Goal: Information Seeking & Learning: Learn about a topic

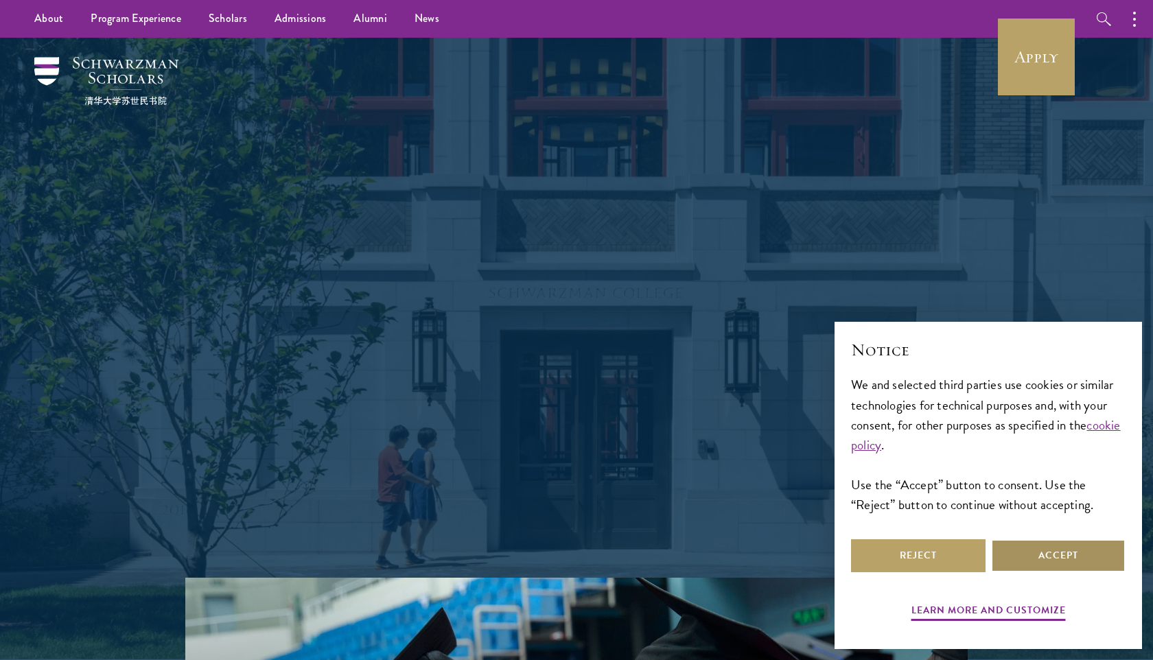
click at [1018, 556] on button "Accept" at bounding box center [1058, 556] width 135 height 33
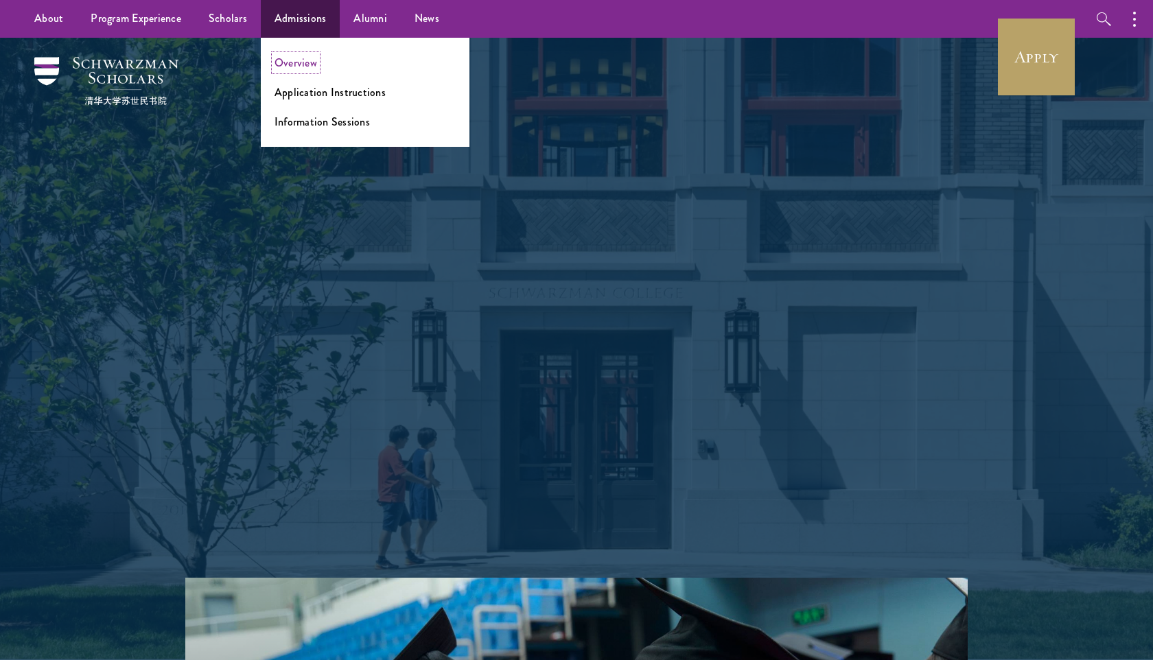
click at [300, 65] on link "Overview" at bounding box center [296, 63] width 43 height 16
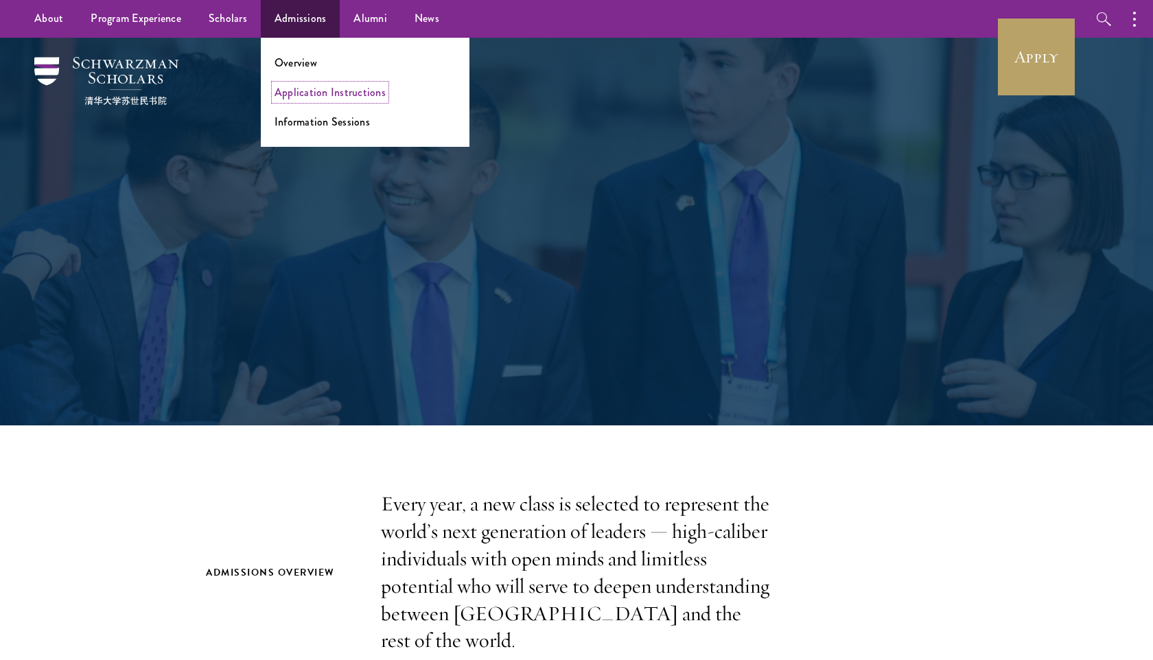
click at [323, 94] on link "Application Instructions" at bounding box center [330, 92] width 111 height 16
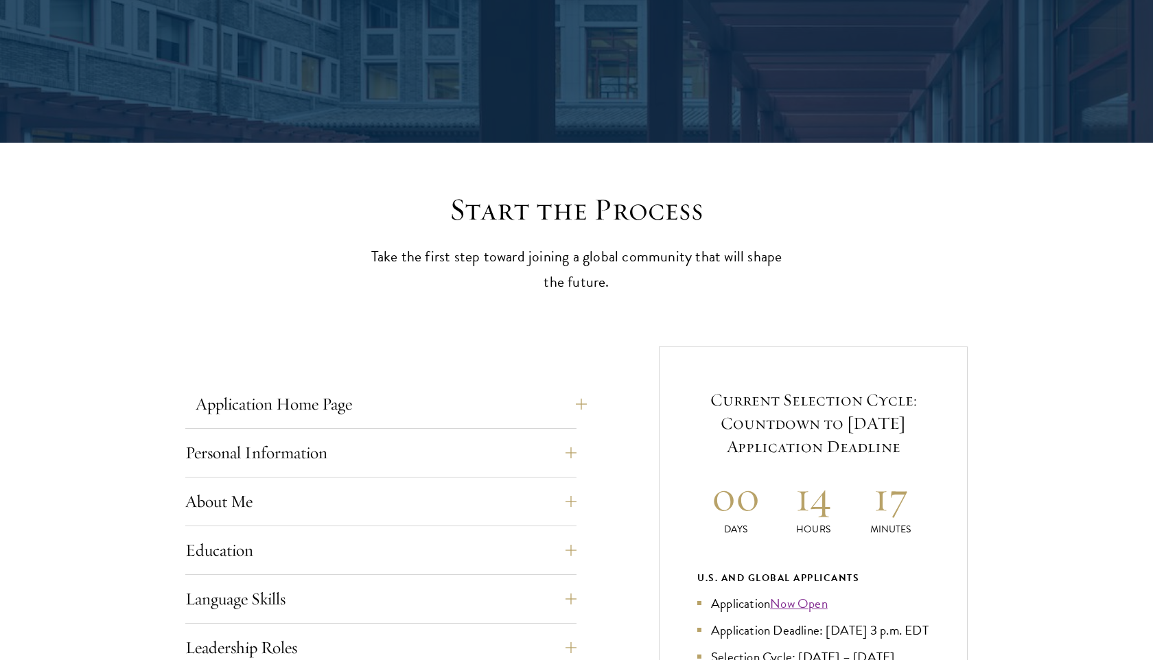
scroll to position [20083, 0]
click at [519, 400] on button "Application Home Page" at bounding box center [391, 404] width 391 height 33
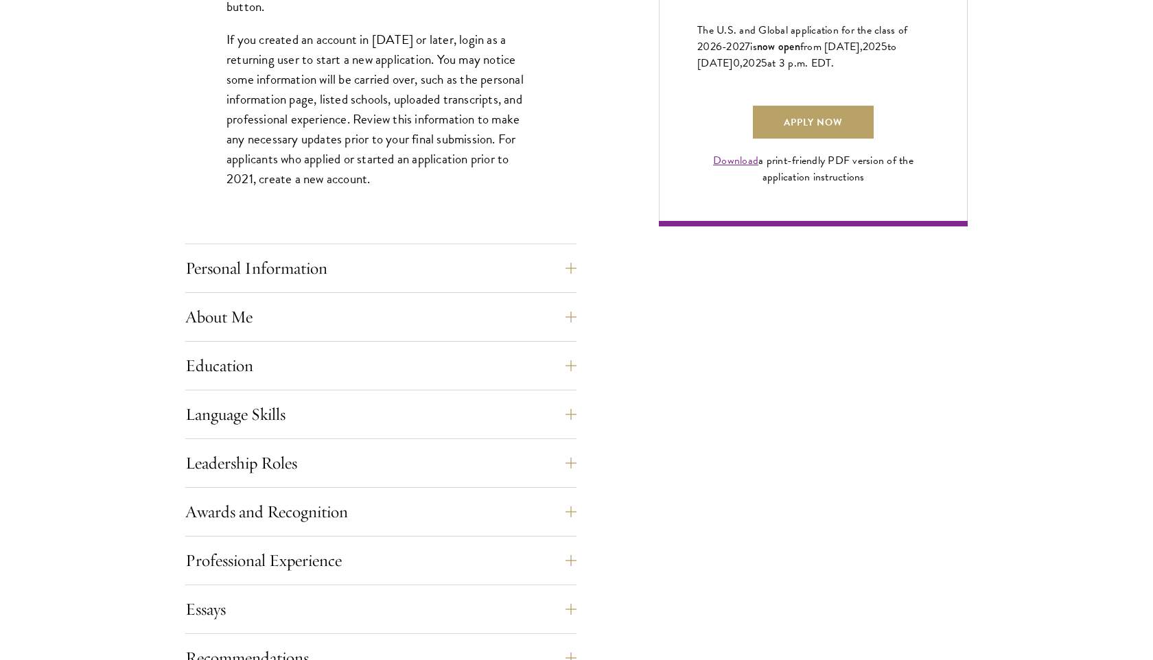
scroll to position [1007, 0]
click at [509, 359] on button "Education" at bounding box center [391, 365] width 391 height 33
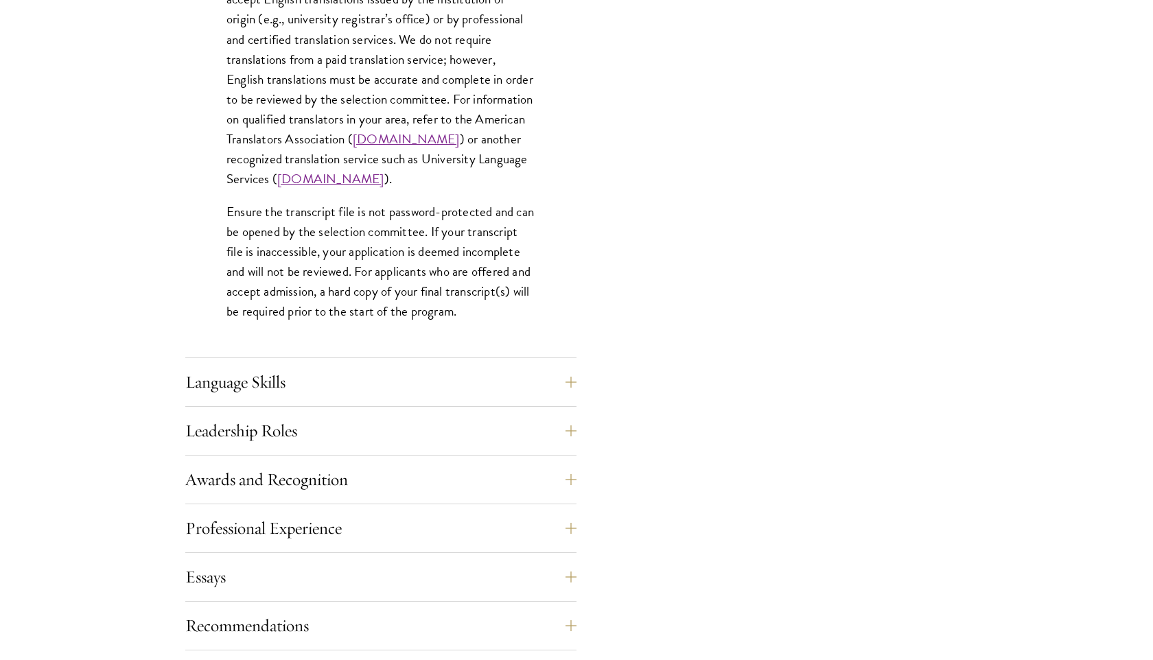
scroll to position [2064, 0]
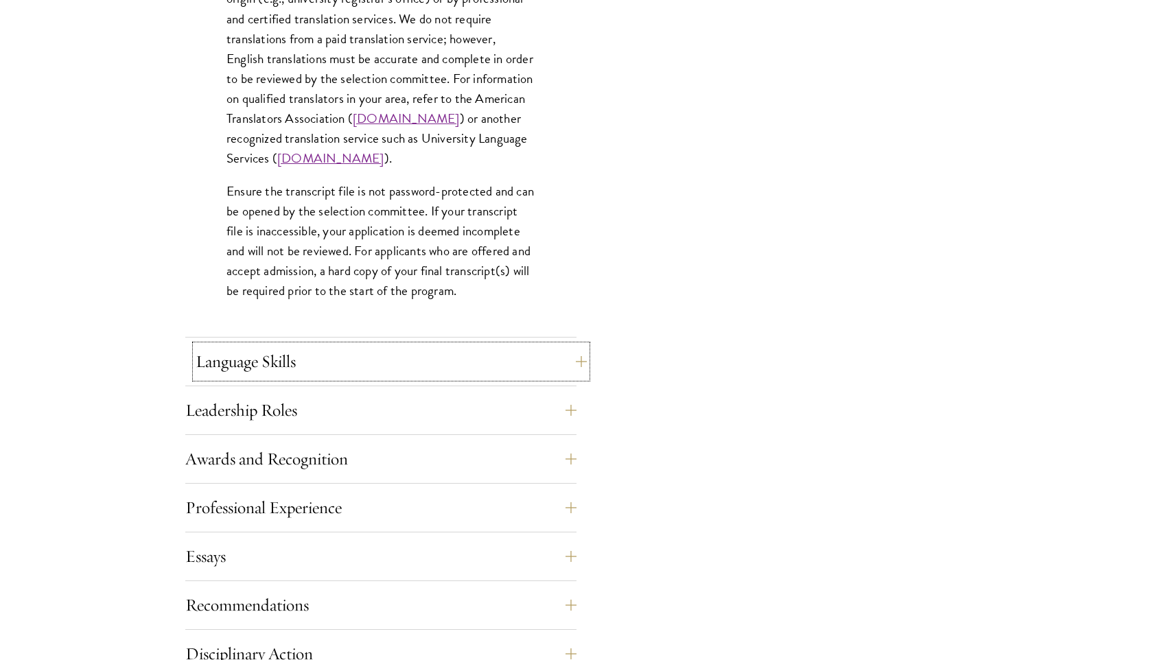
click at [494, 371] on button "Language Skills" at bounding box center [391, 361] width 391 height 33
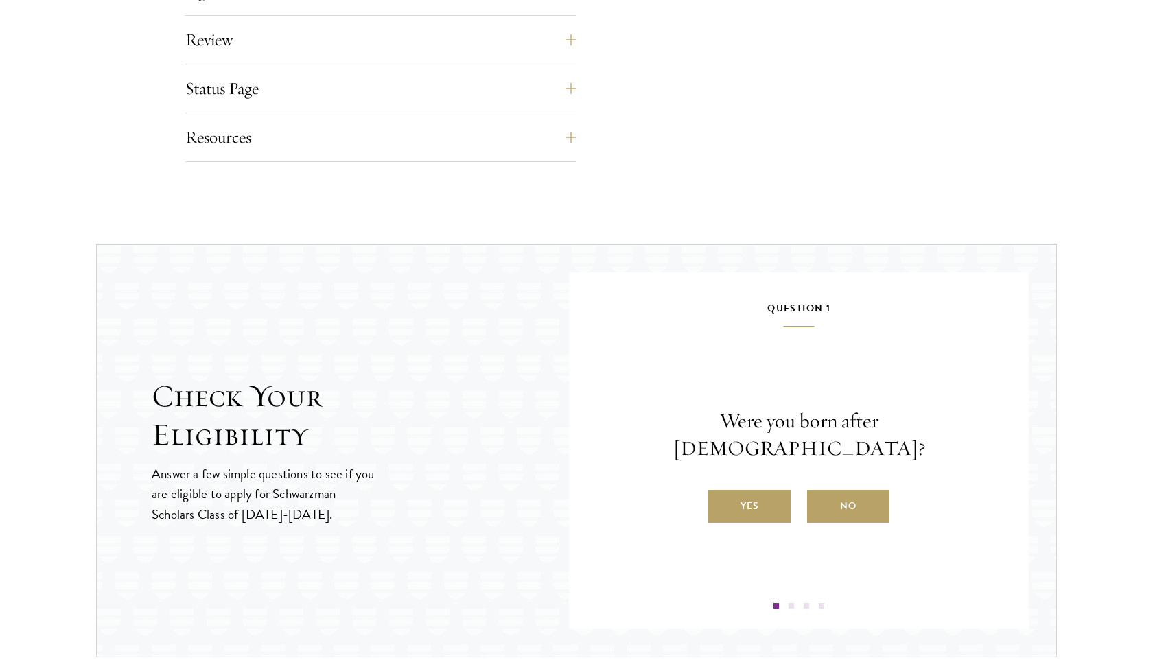
scroll to position [1890, 0]
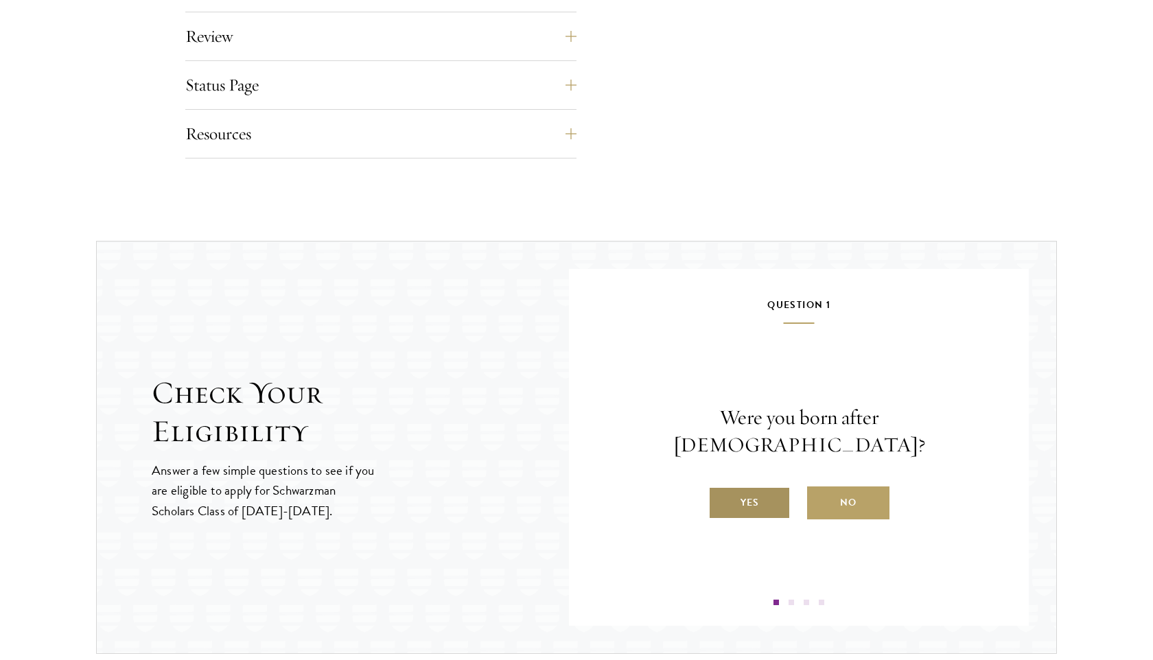
click at [751, 491] on label "Yes" at bounding box center [749, 503] width 82 height 33
click at [721, 491] on input "Yes" at bounding box center [714, 494] width 12 height 12
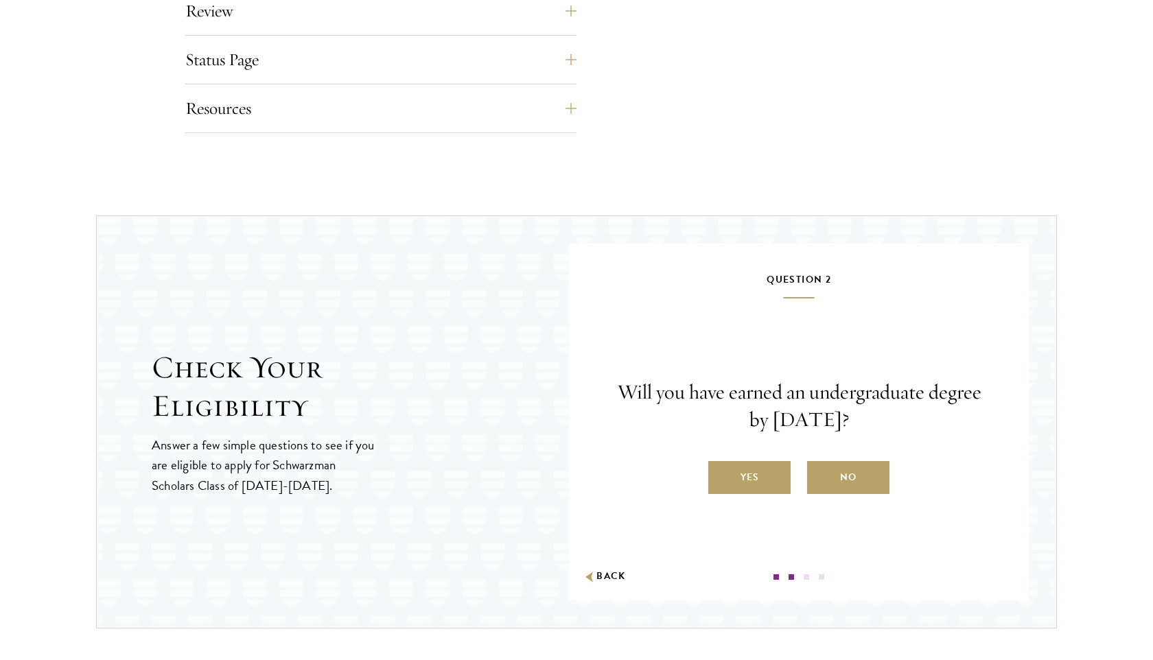
scroll to position [1942, 0]
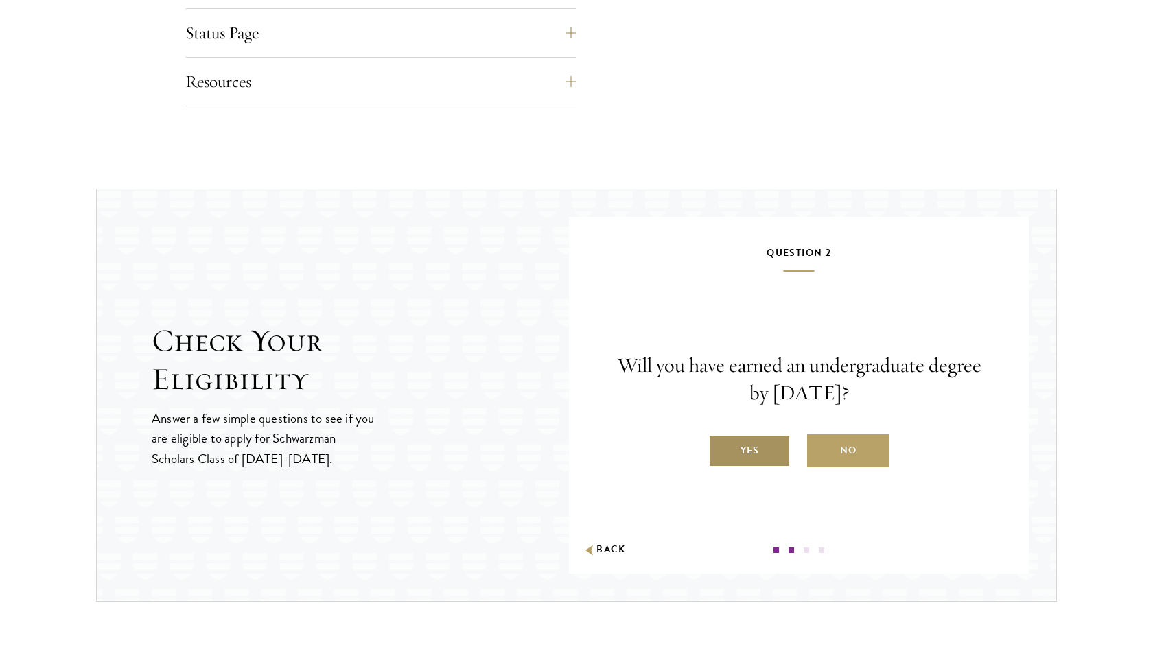
click at [749, 452] on label "Yes" at bounding box center [749, 451] width 82 height 33
click at [721, 448] on input "Yes" at bounding box center [714, 442] width 12 height 12
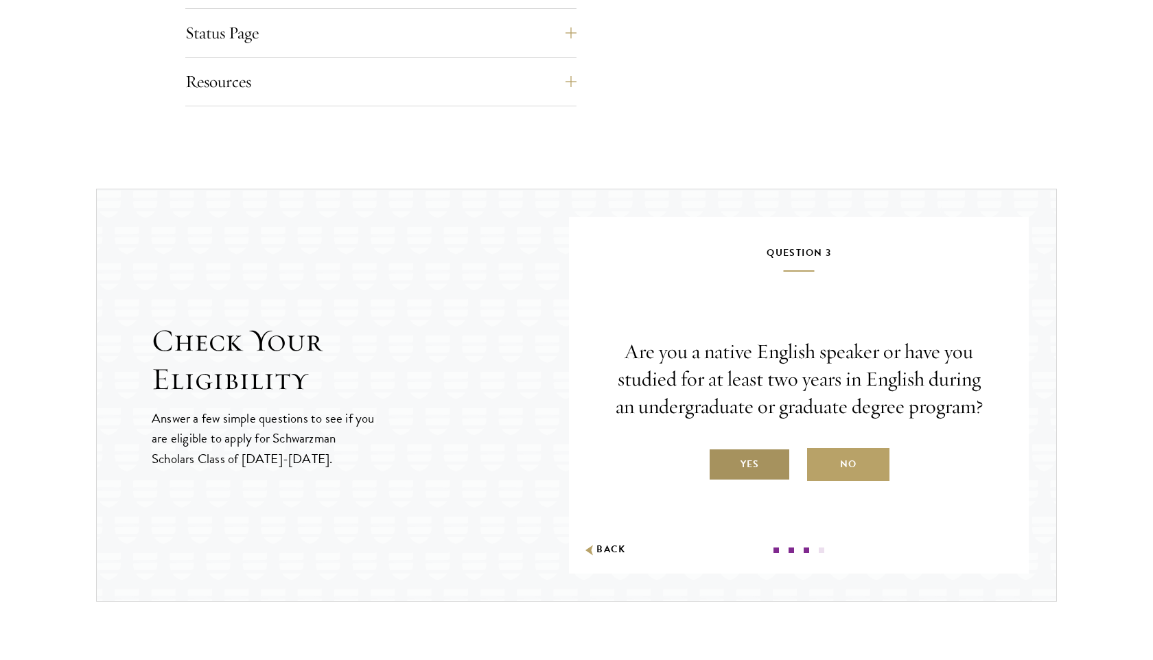
click at [770, 466] on label "Yes" at bounding box center [749, 464] width 82 height 33
click at [721, 462] on input "Yes" at bounding box center [714, 456] width 12 height 12
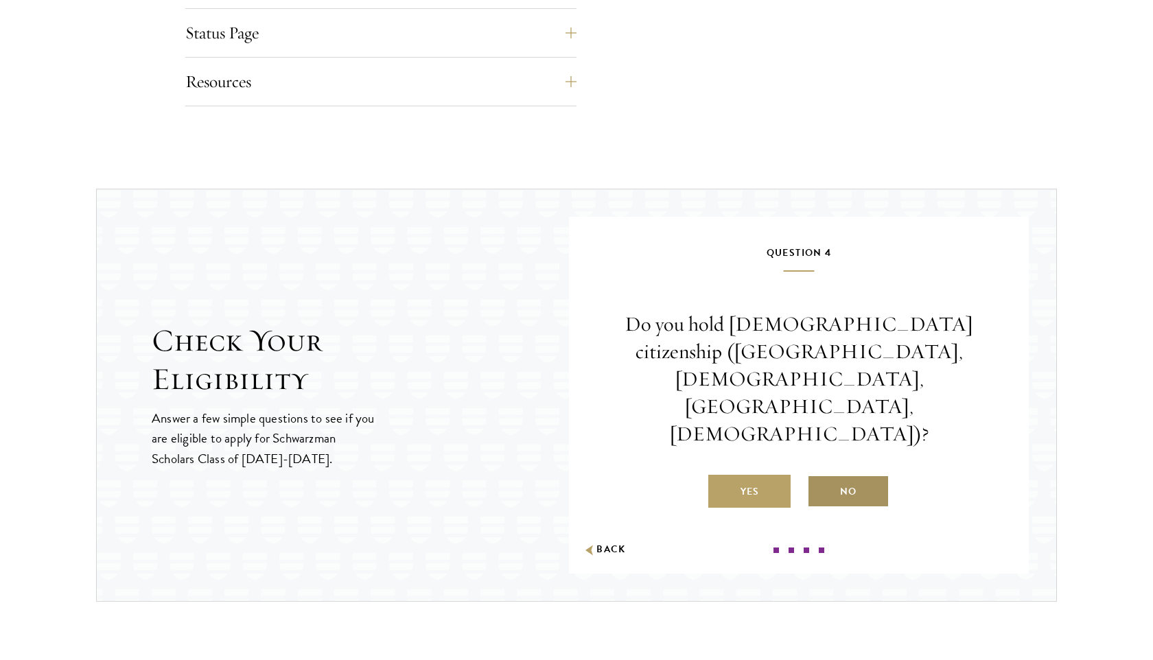
click at [848, 475] on label "No" at bounding box center [848, 491] width 82 height 33
click at [820, 477] on input "No" at bounding box center [813, 483] width 12 height 12
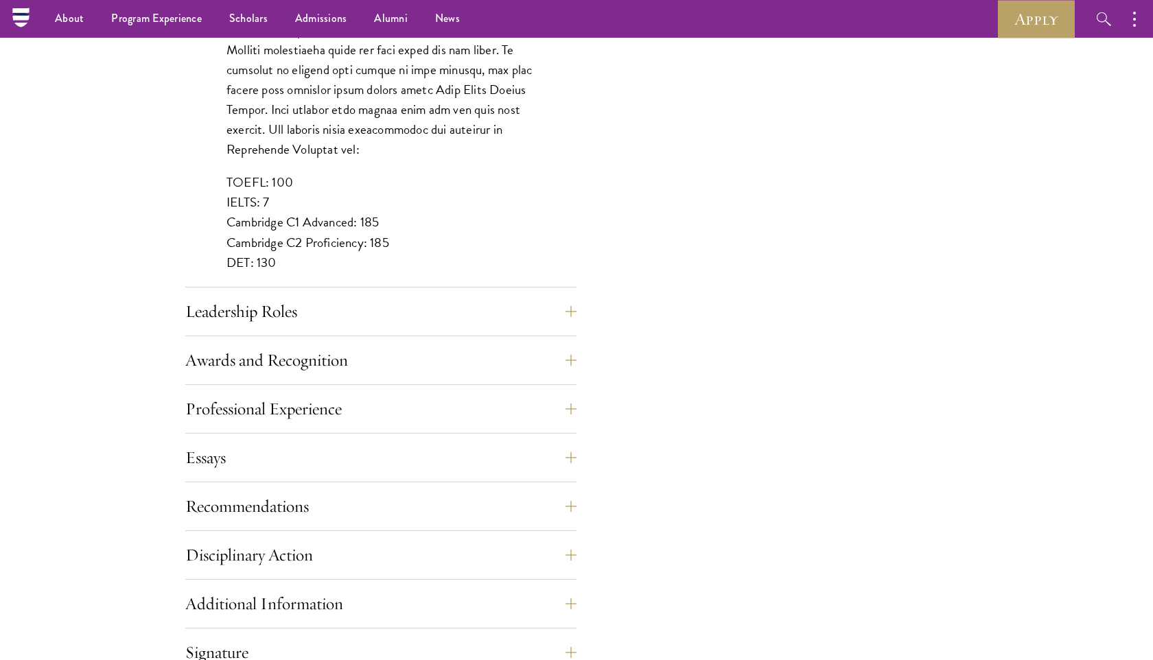
scroll to position [1224, 0]
click at [430, 506] on button "Recommendations" at bounding box center [391, 507] width 391 height 33
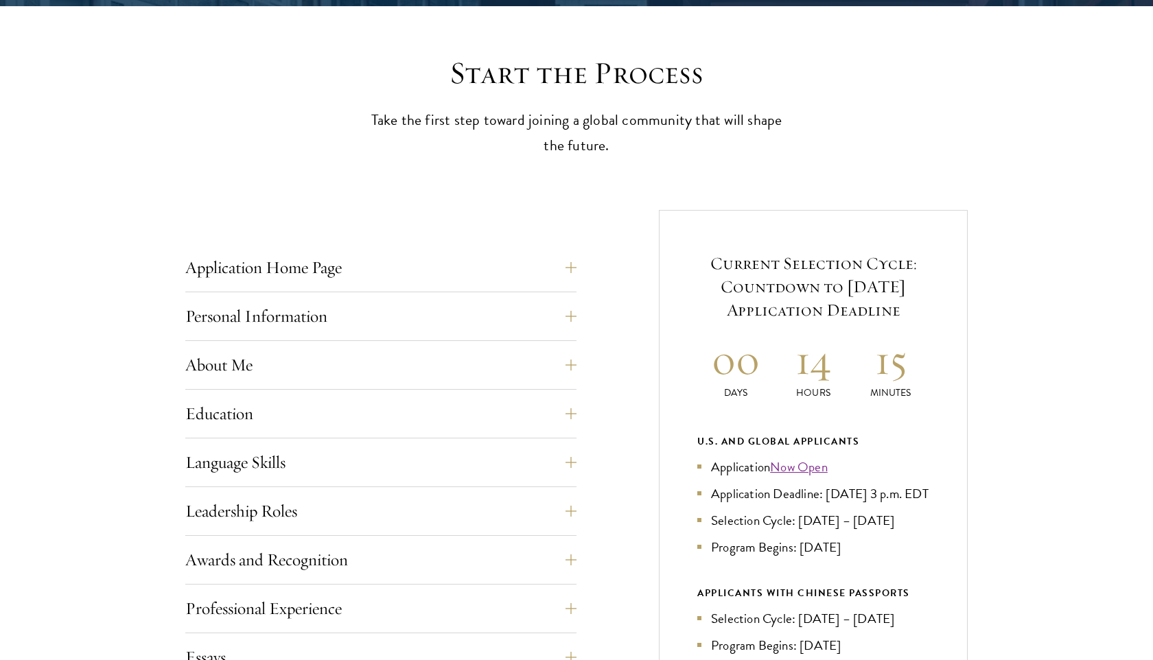
scroll to position [384, 0]
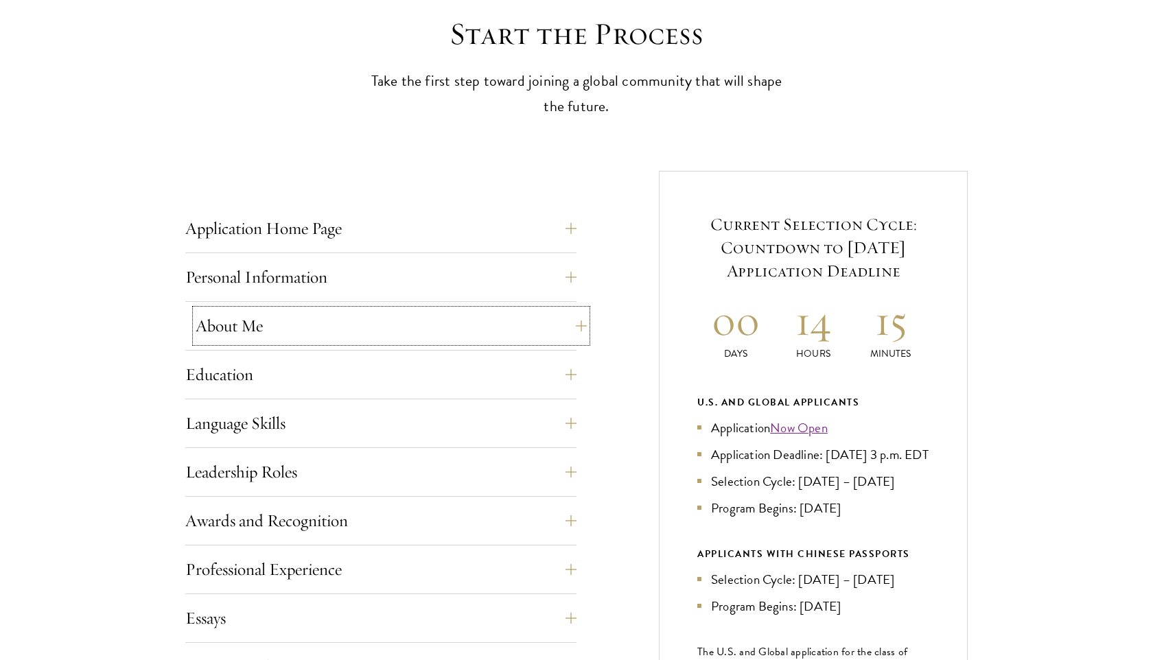
click at [333, 320] on button "About Me" at bounding box center [391, 326] width 391 height 33
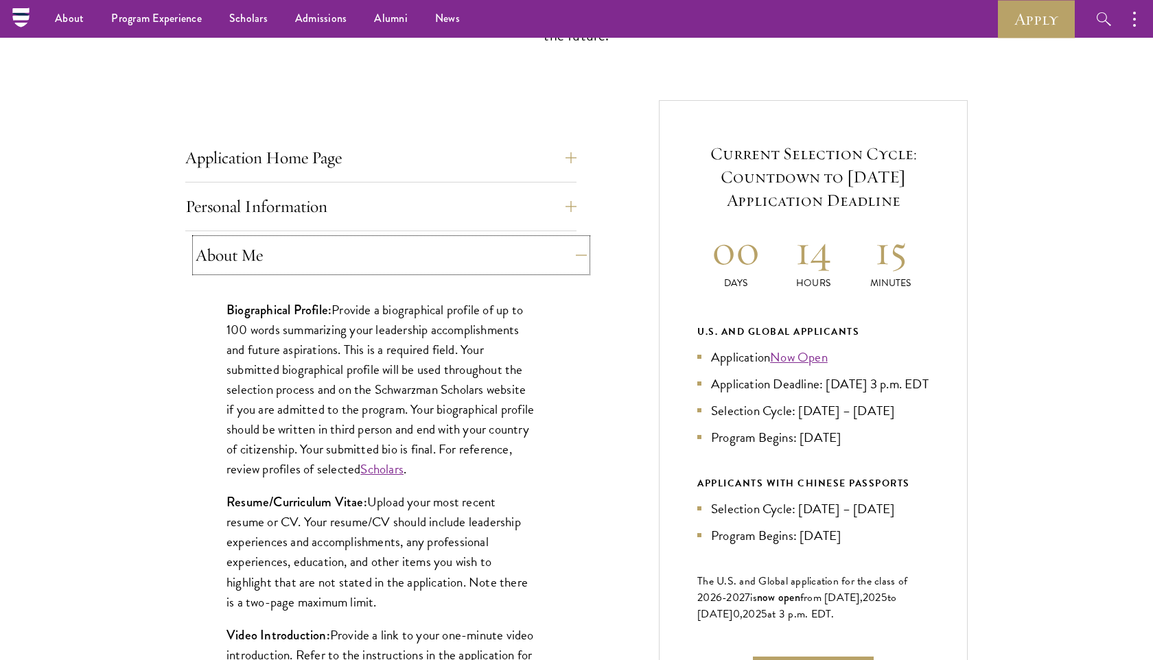
scroll to position [364, 0]
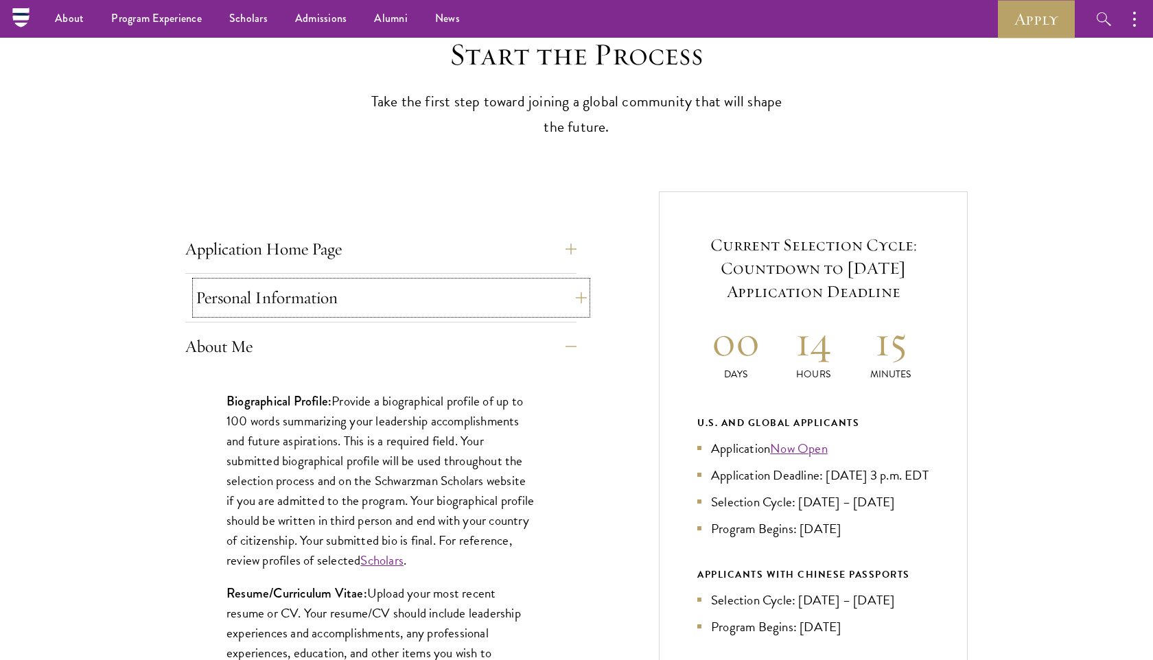
click at [362, 288] on button "Personal Information" at bounding box center [391, 297] width 391 height 33
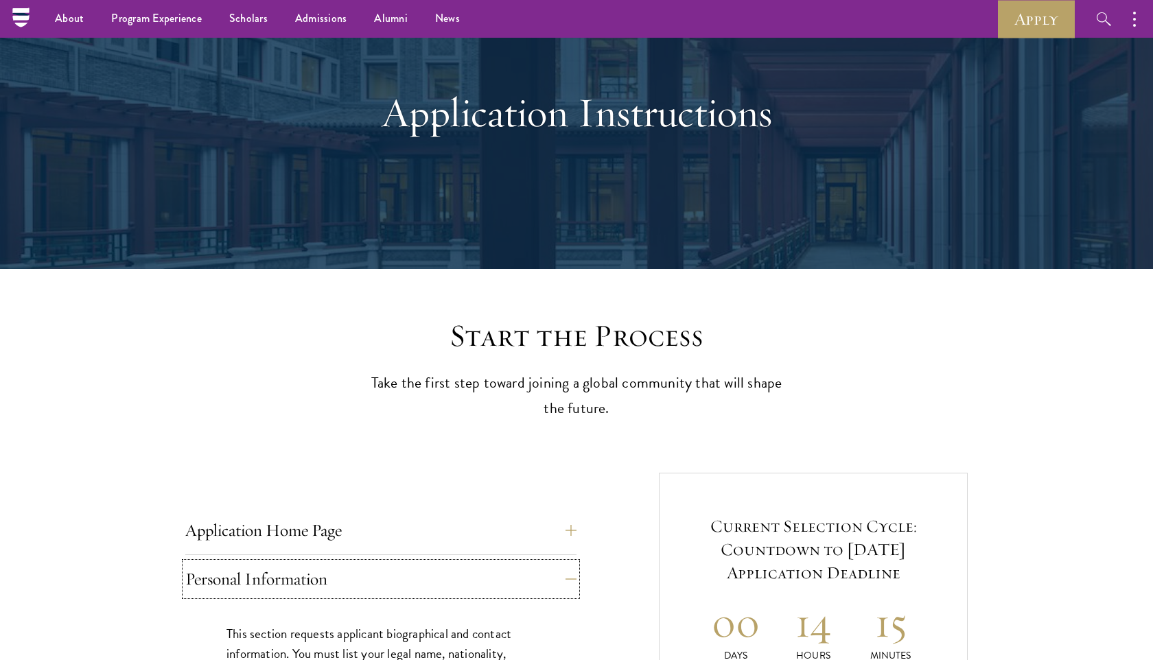
scroll to position [74, 0]
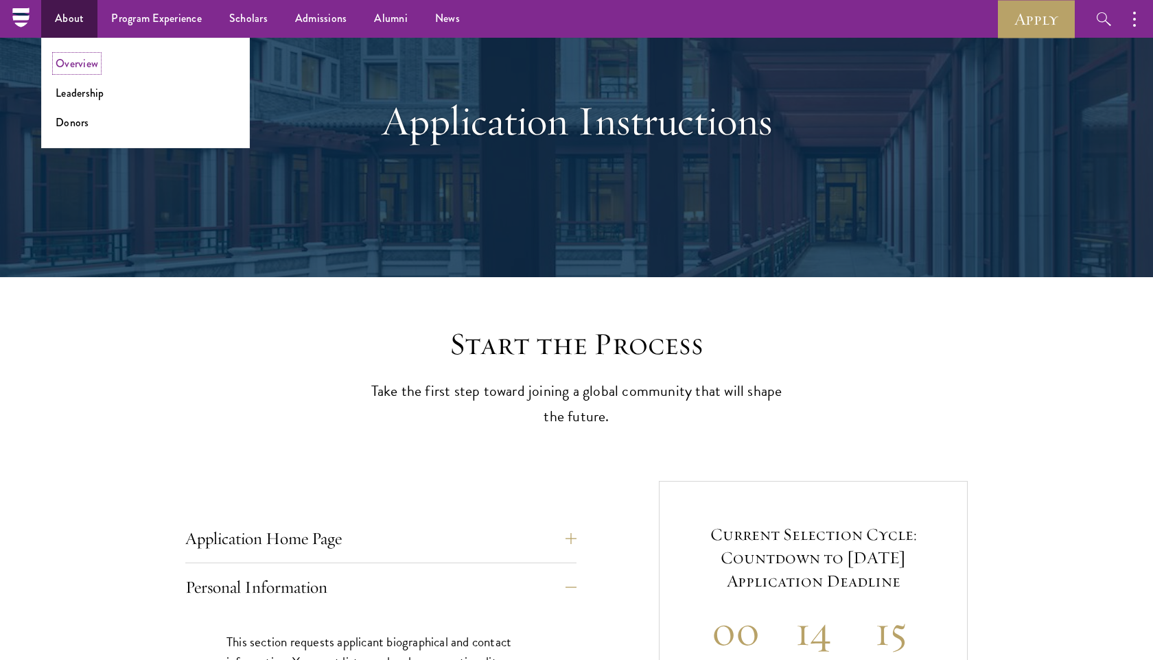
click at [91, 69] on link "Overview" at bounding box center [77, 64] width 43 height 16
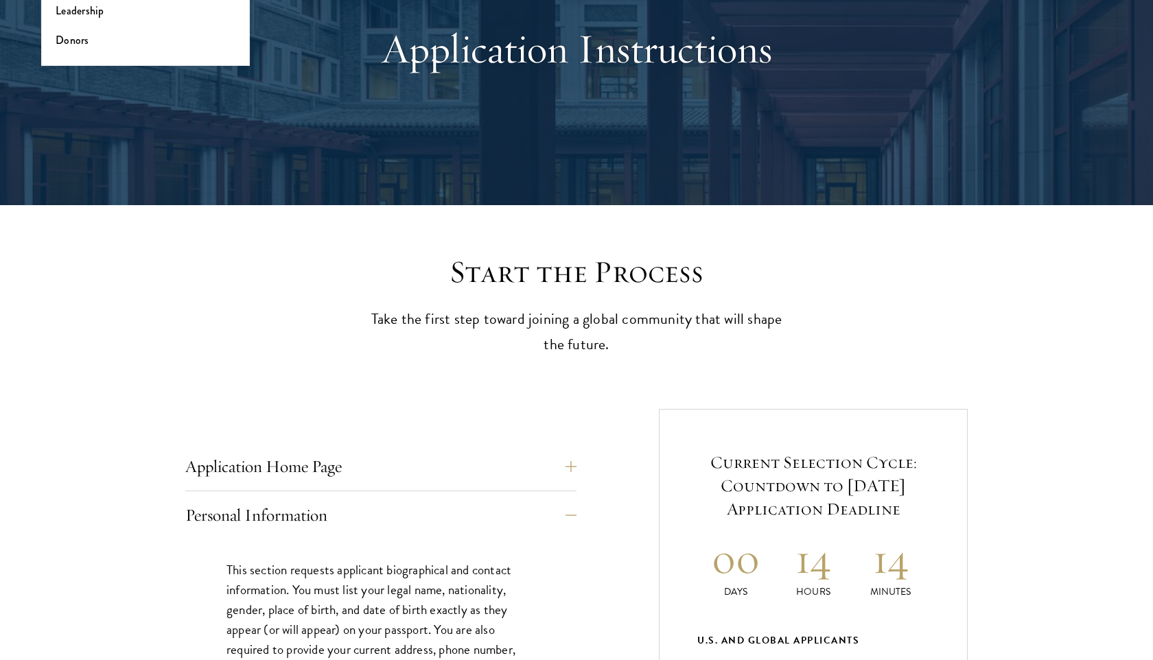
scroll to position [0, 0]
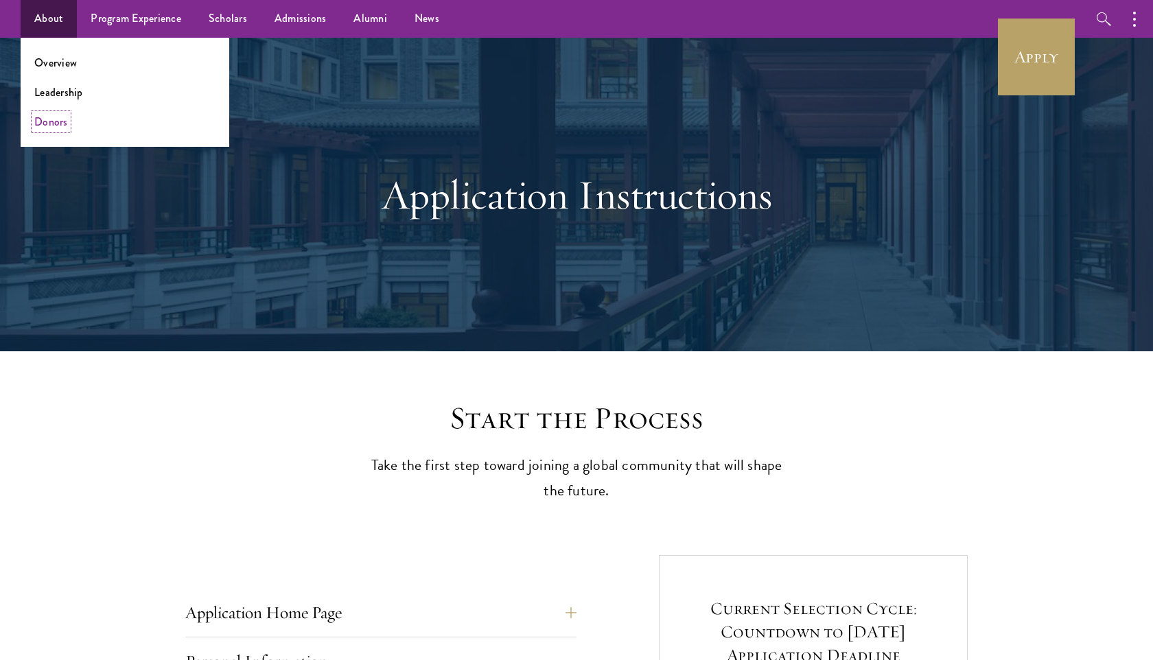
click at [56, 118] on link "Donors" at bounding box center [51, 122] width 34 height 16
click at [48, 122] on link "Donors" at bounding box center [51, 122] width 34 height 16
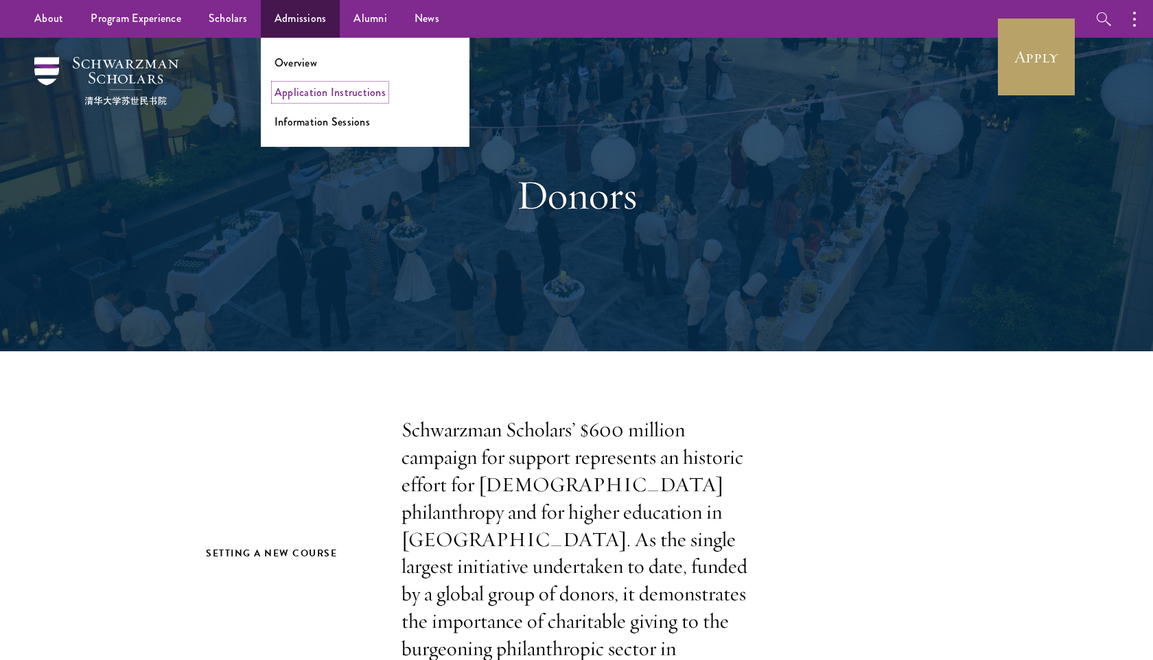
click at [292, 94] on link "Application Instructions" at bounding box center [330, 92] width 111 height 16
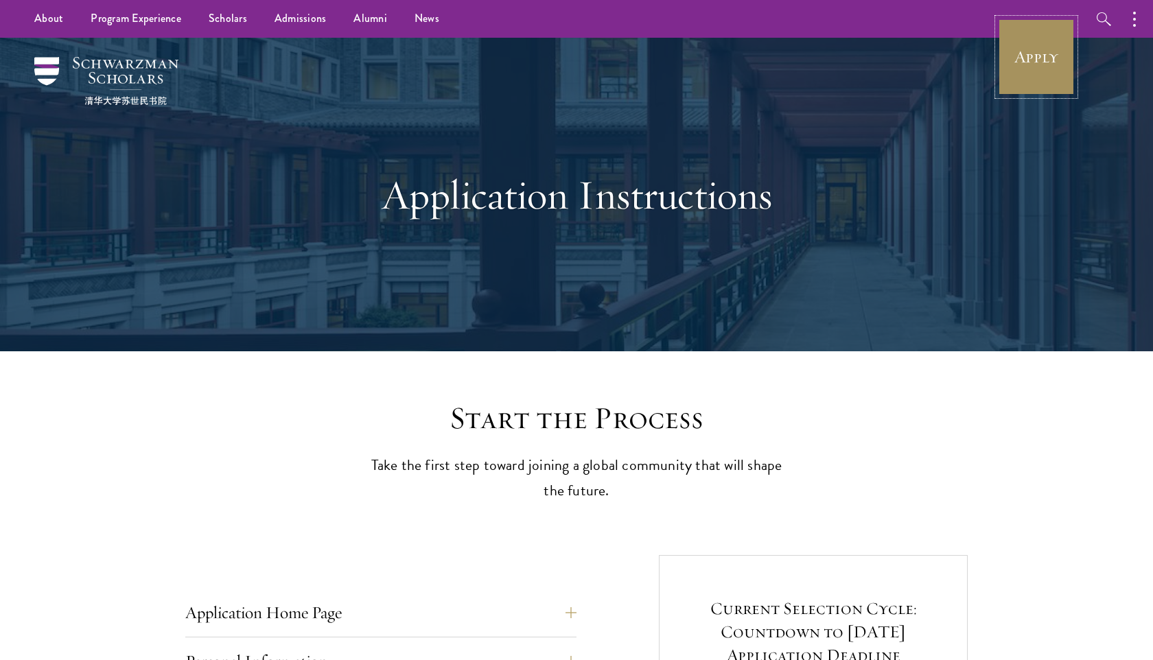
click at [1046, 75] on link "Apply" at bounding box center [1036, 57] width 77 height 77
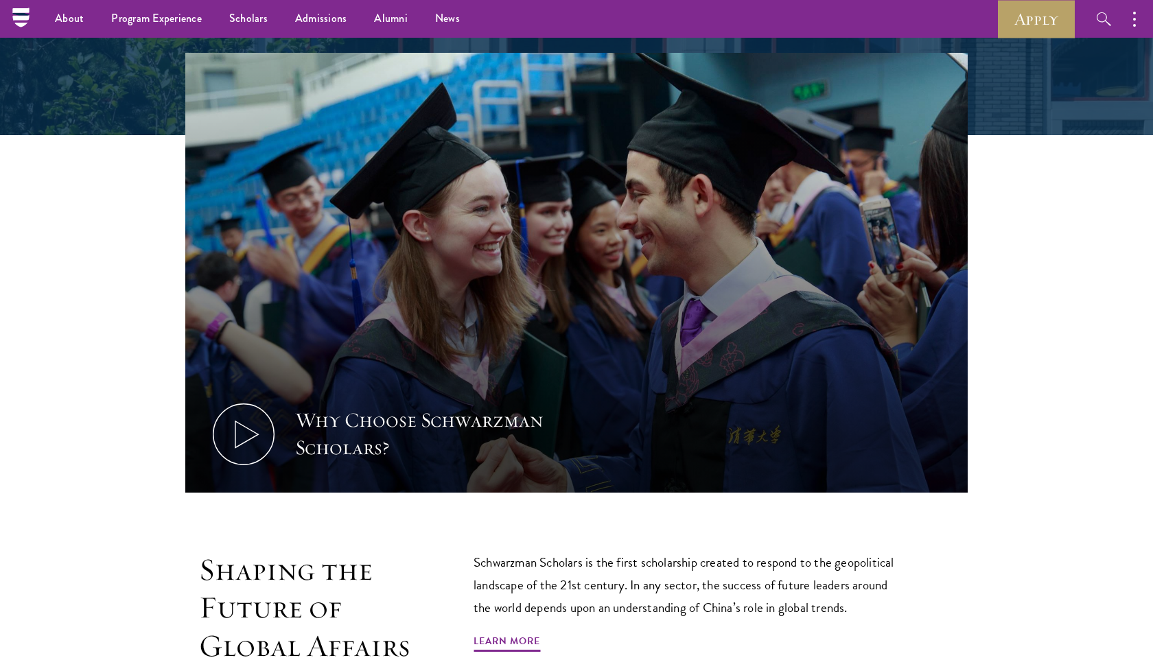
scroll to position [521, 0]
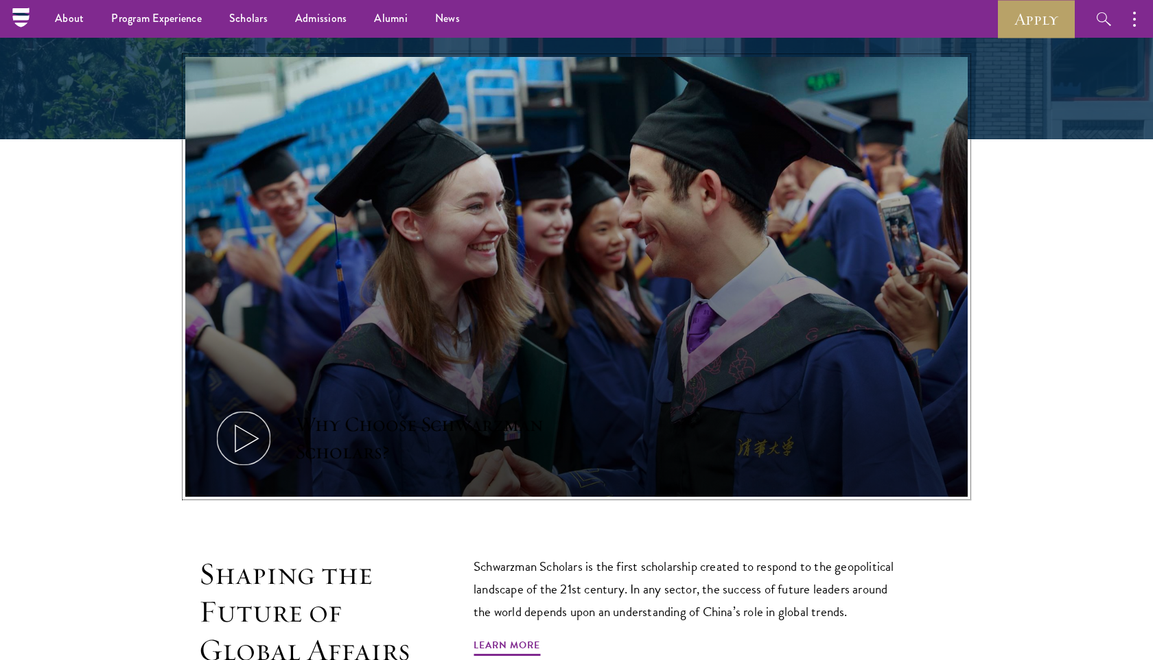
click at [245, 449] on icon at bounding box center [244, 439] width 62 height 62
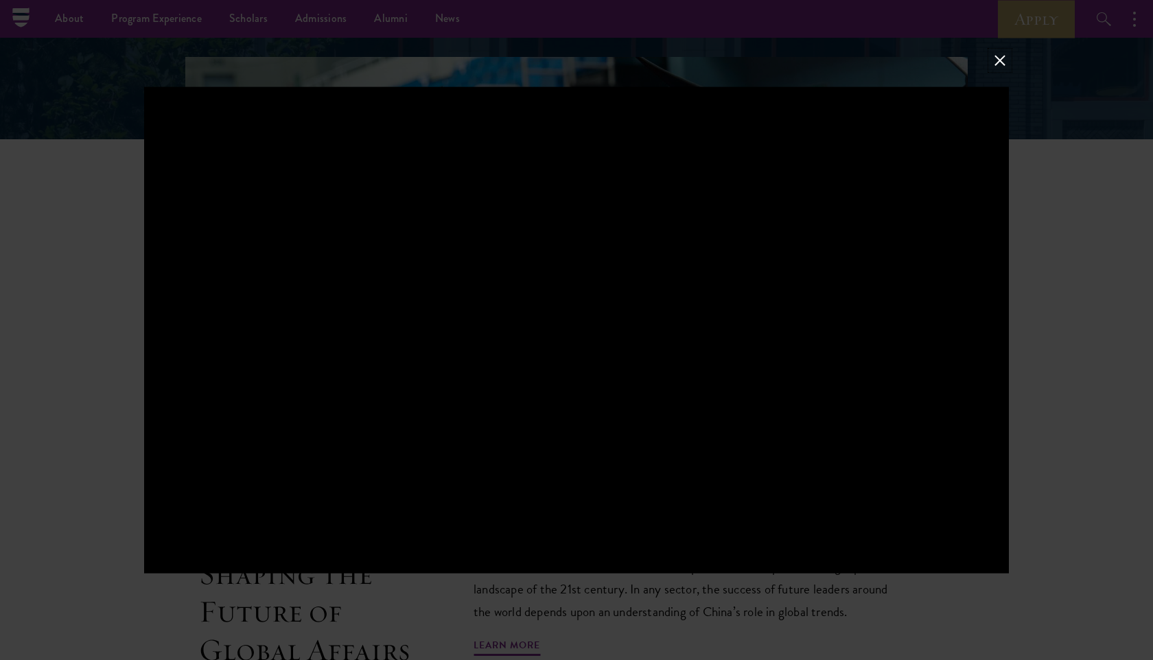
click at [996, 60] on button at bounding box center [1000, 60] width 18 height 18
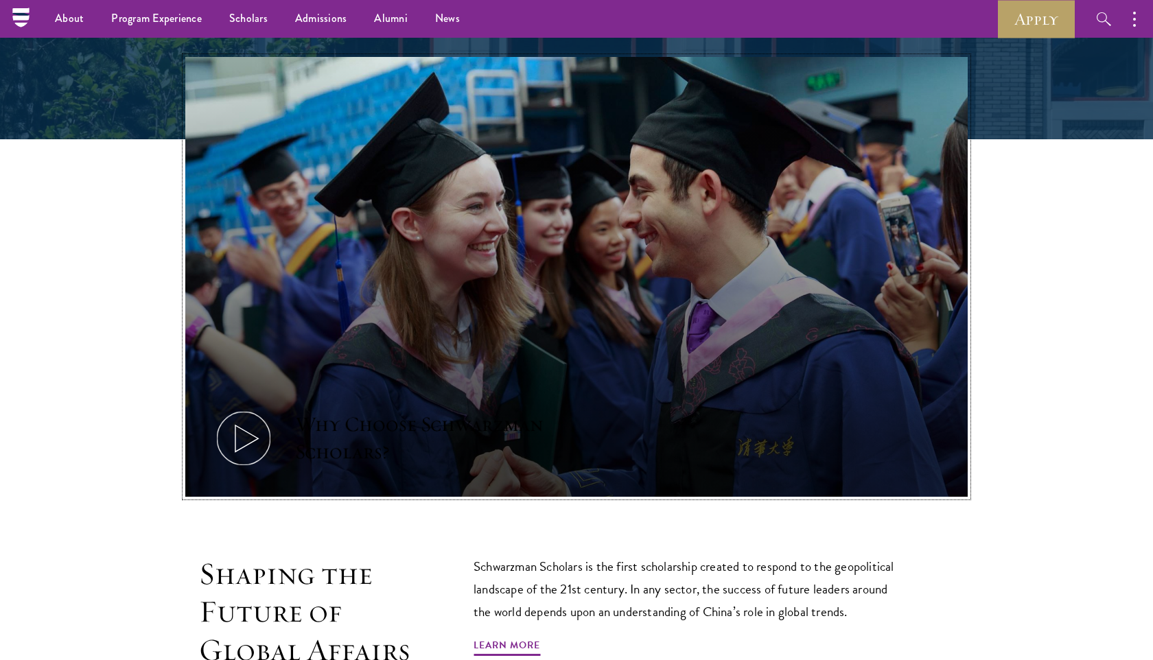
click at [257, 442] on icon at bounding box center [244, 439] width 62 height 62
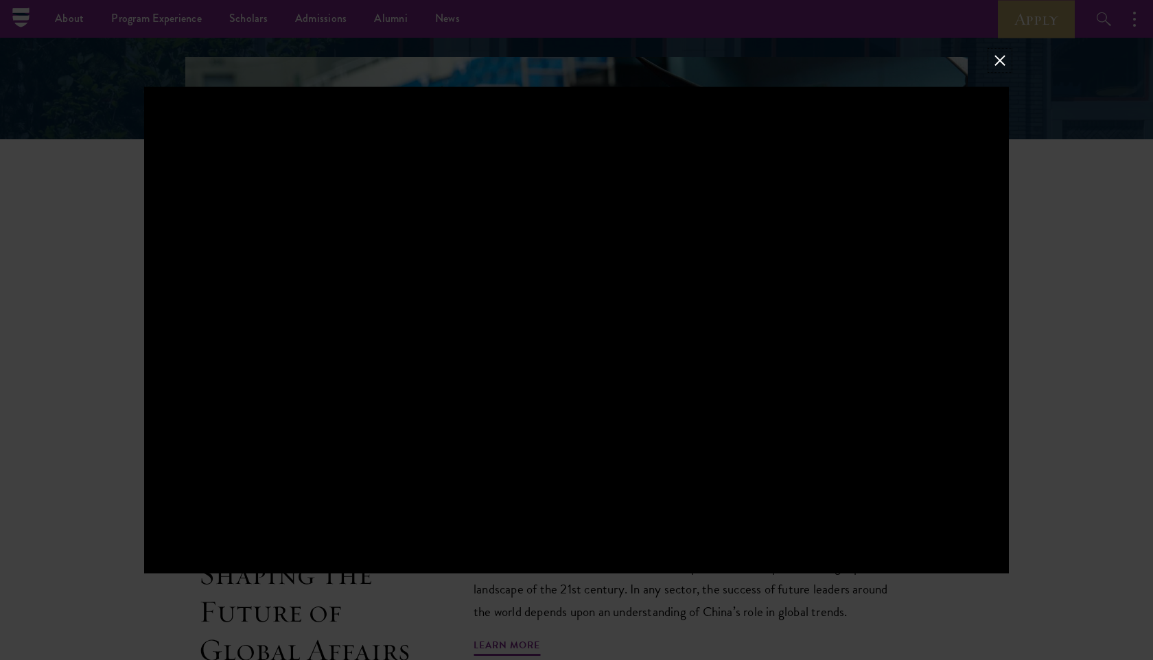
click at [1000, 57] on button at bounding box center [1000, 60] width 18 height 18
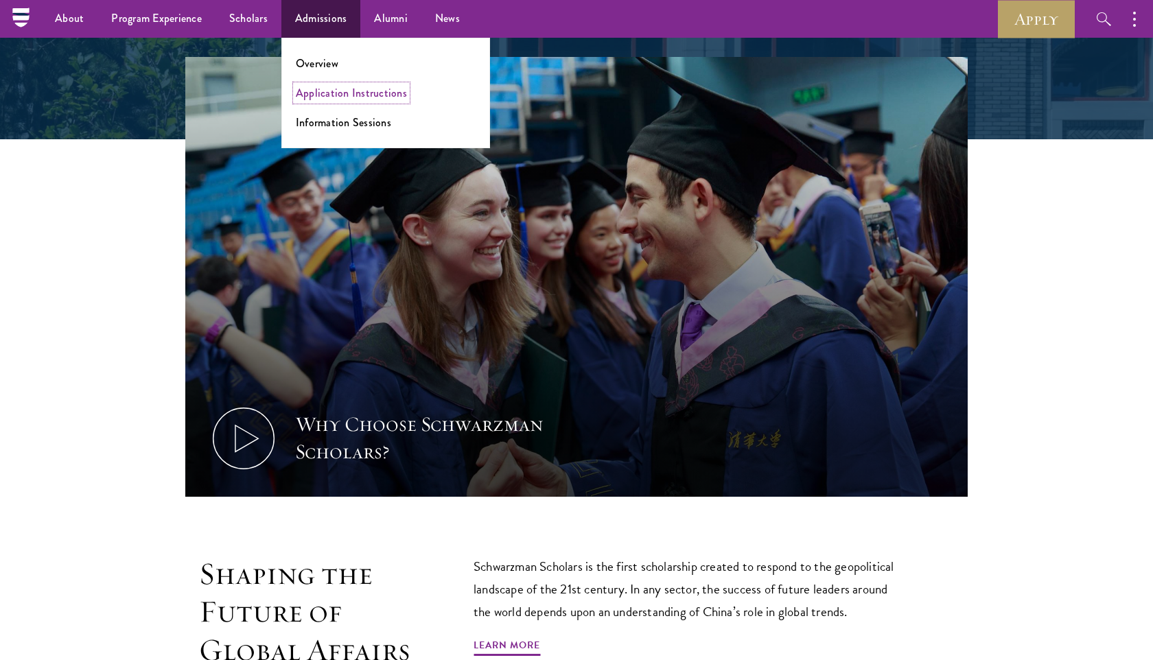
click at [314, 95] on link "Application Instructions" at bounding box center [351, 93] width 111 height 16
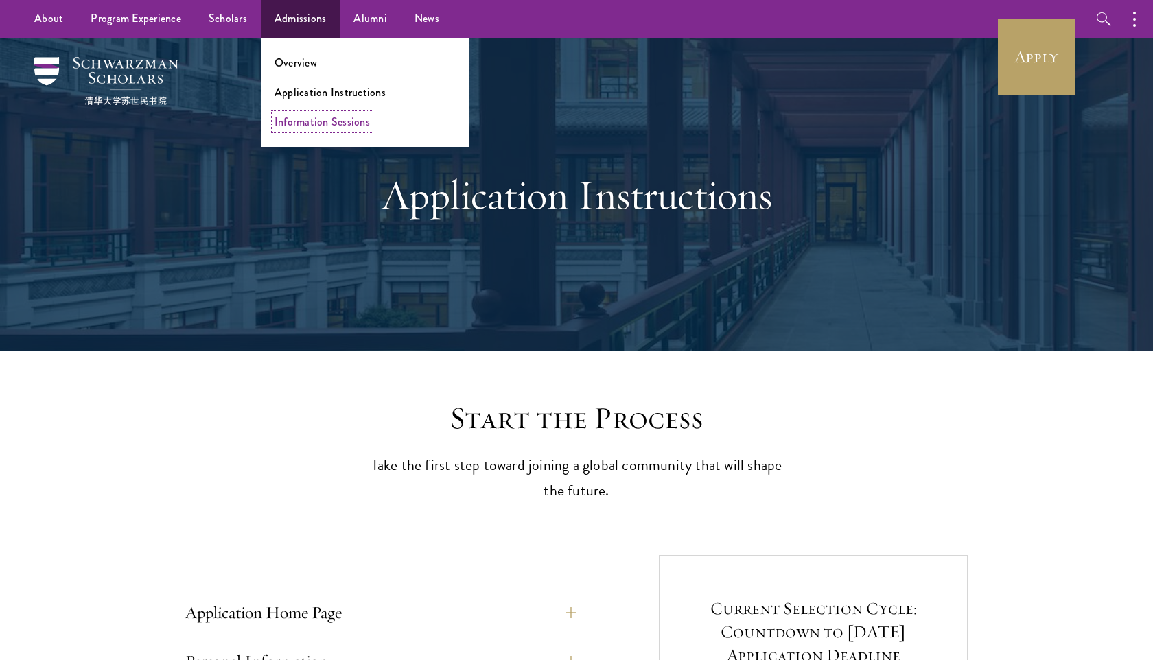
click at [293, 125] on link "Information Sessions" at bounding box center [322, 122] width 95 height 16
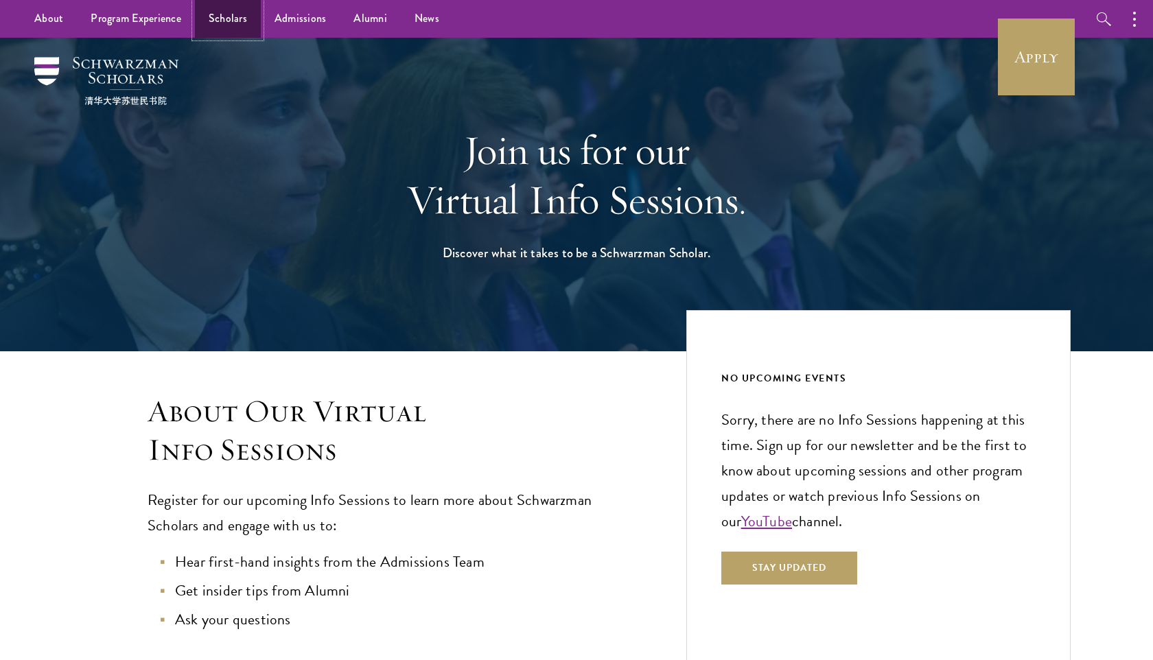
click at [240, 30] on link "Scholars" at bounding box center [228, 19] width 66 height 38
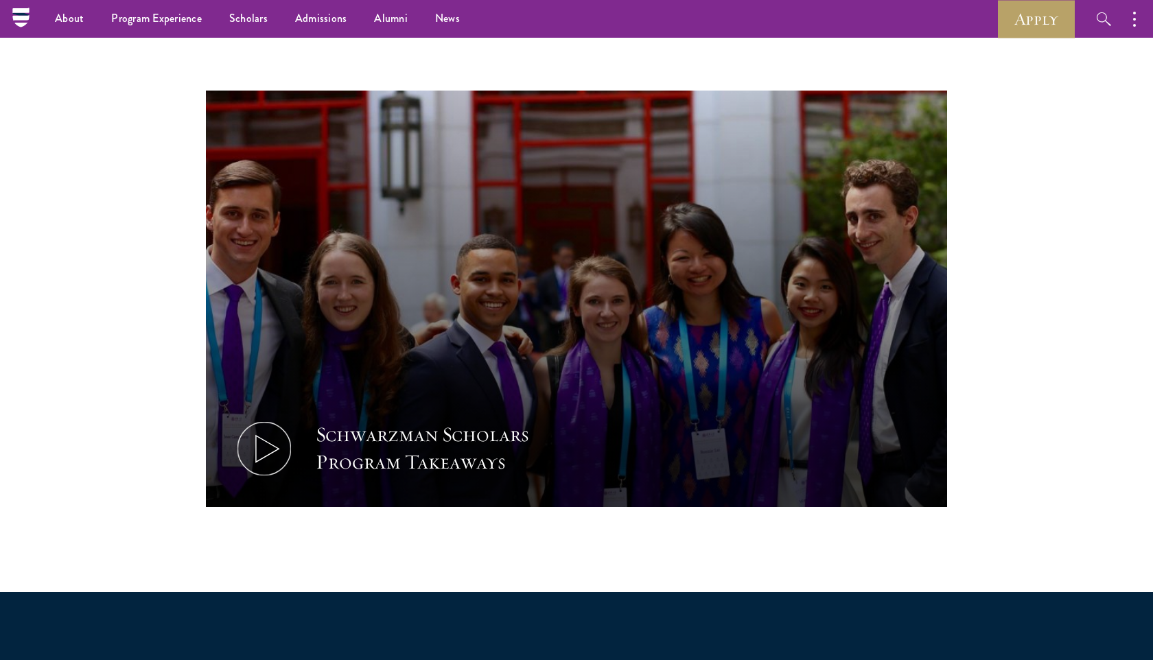
scroll to position [20083, 0]
click at [262, 444] on icon at bounding box center [264, 449] width 62 height 62
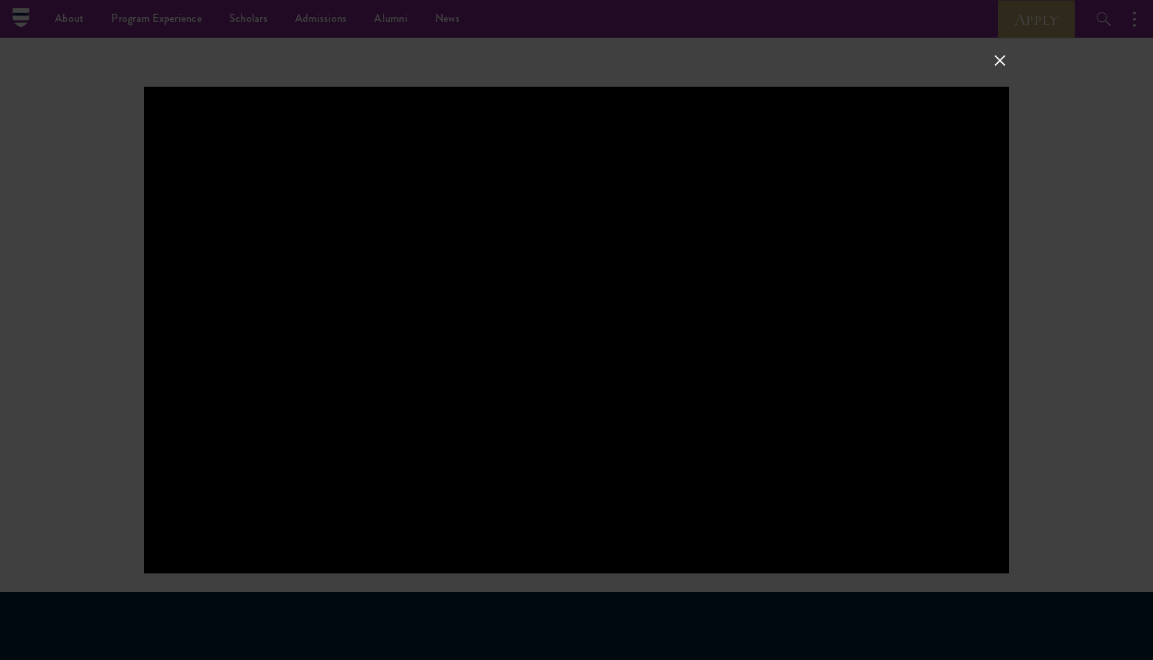
click at [1005, 59] on button at bounding box center [1000, 60] width 18 height 18
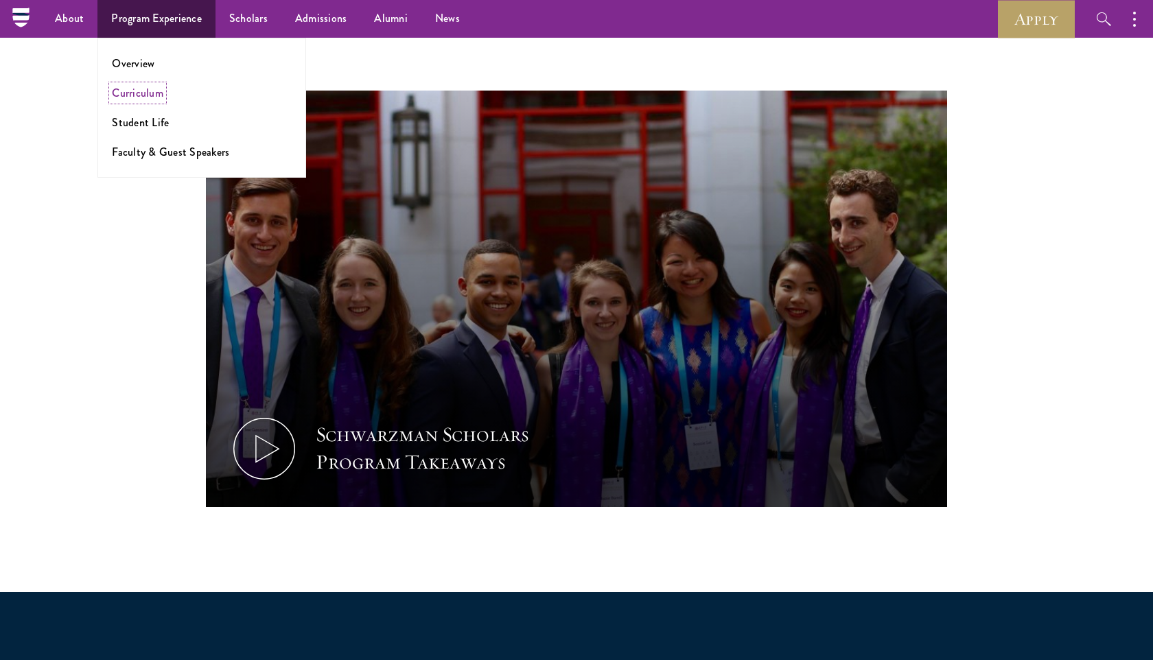
click at [135, 90] on link "Curriculum" at bounding box center [137, 93] width 51 height 16
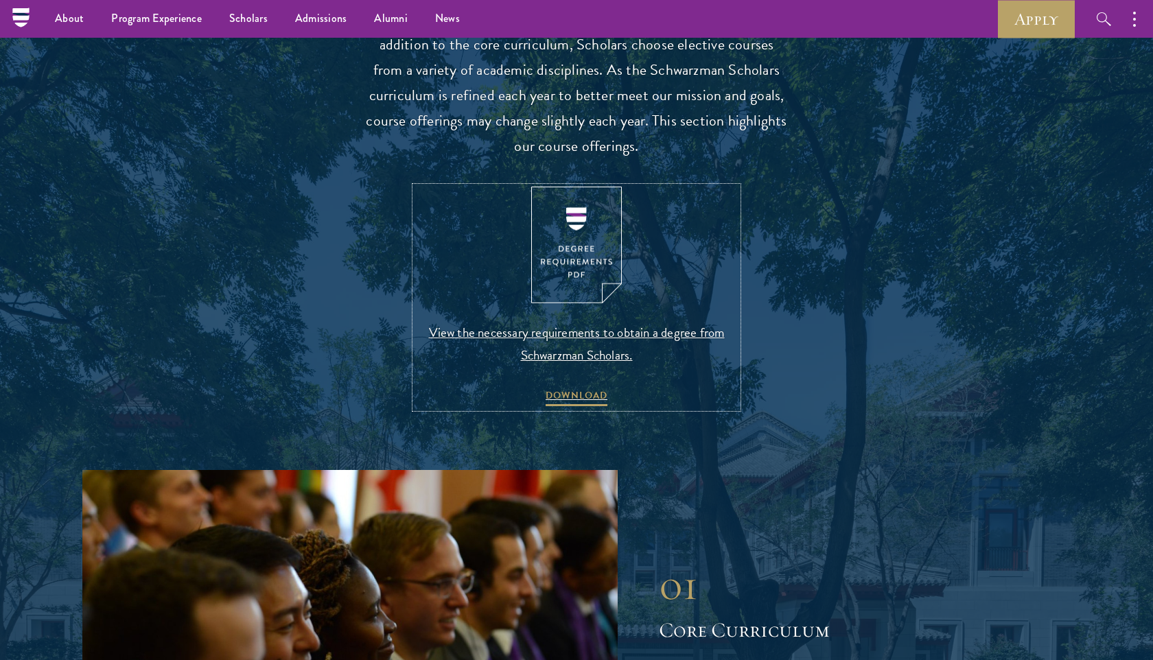
scroll to position [1098, 0]
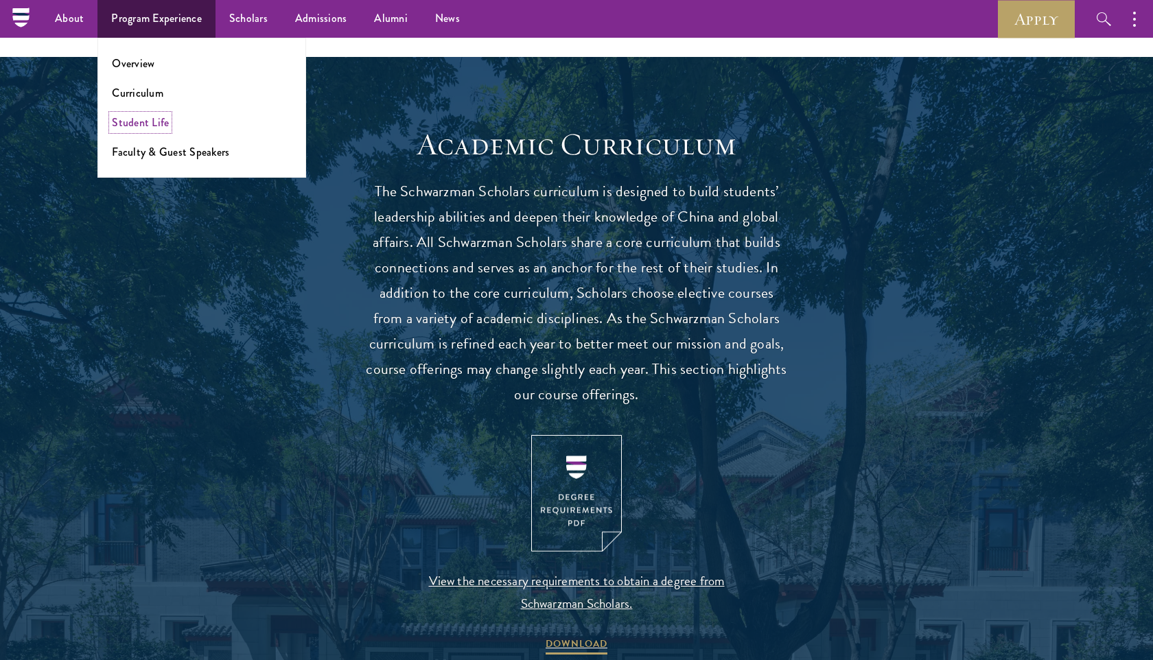
click at [146, 119] on link "Student Life" at bounding box center [140, 123] width 57 height 16
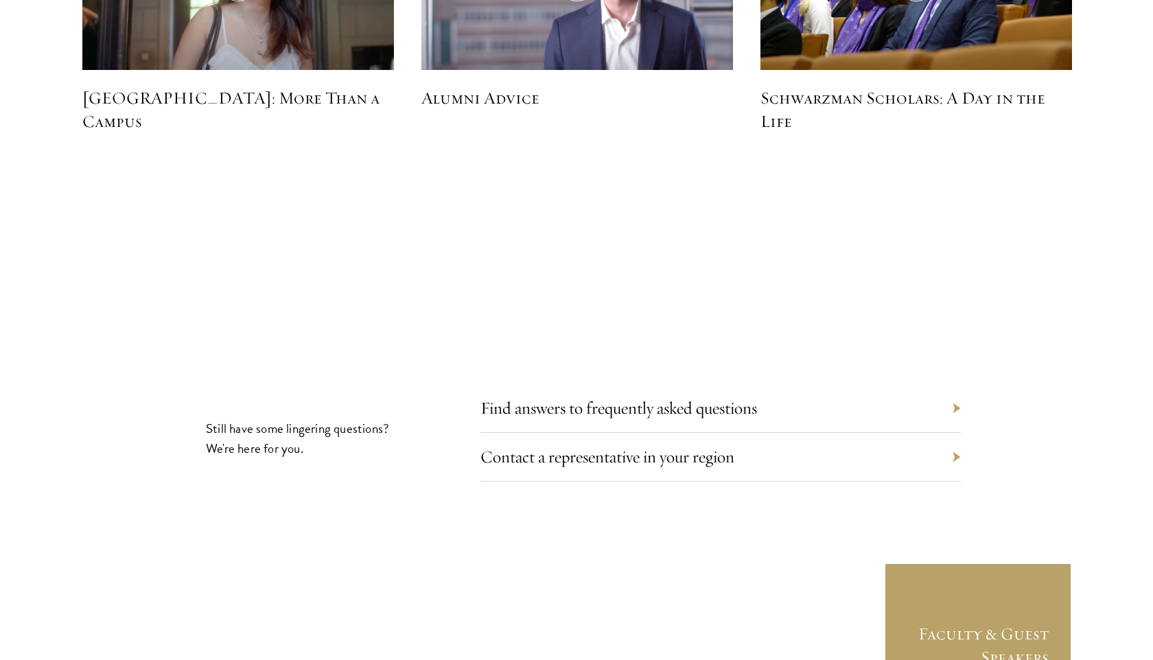
scroll to position [4324, 0]
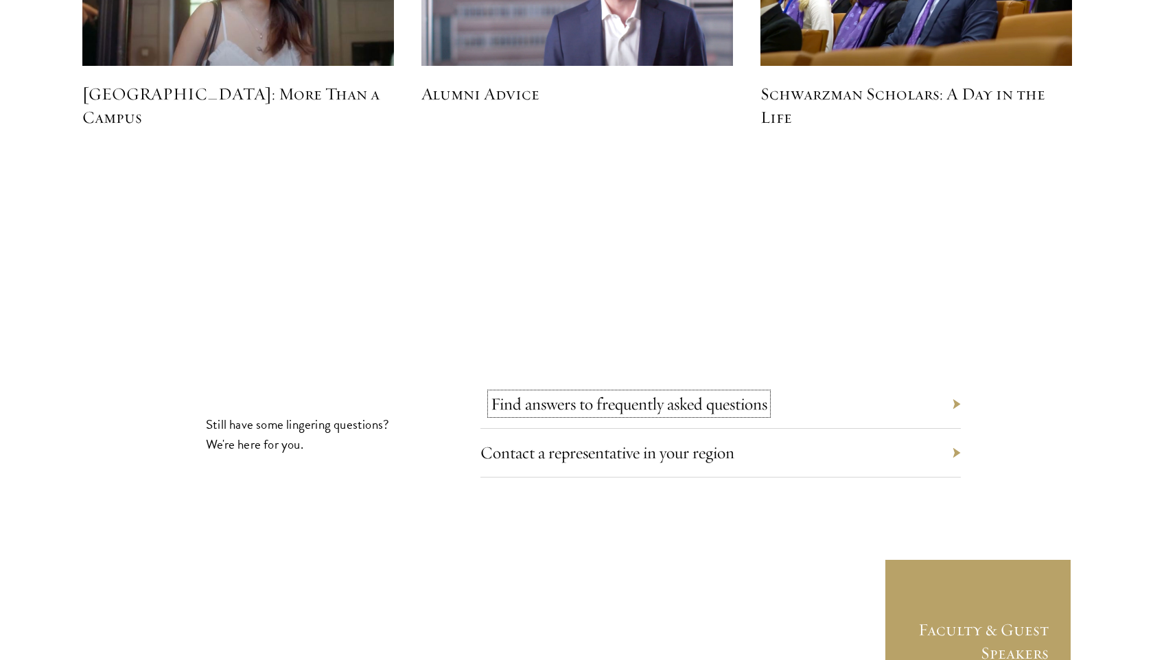
click at [630, 393] on link "Find answers to frequently asked questions" at bounding box center [629, 403] width 277 height 21
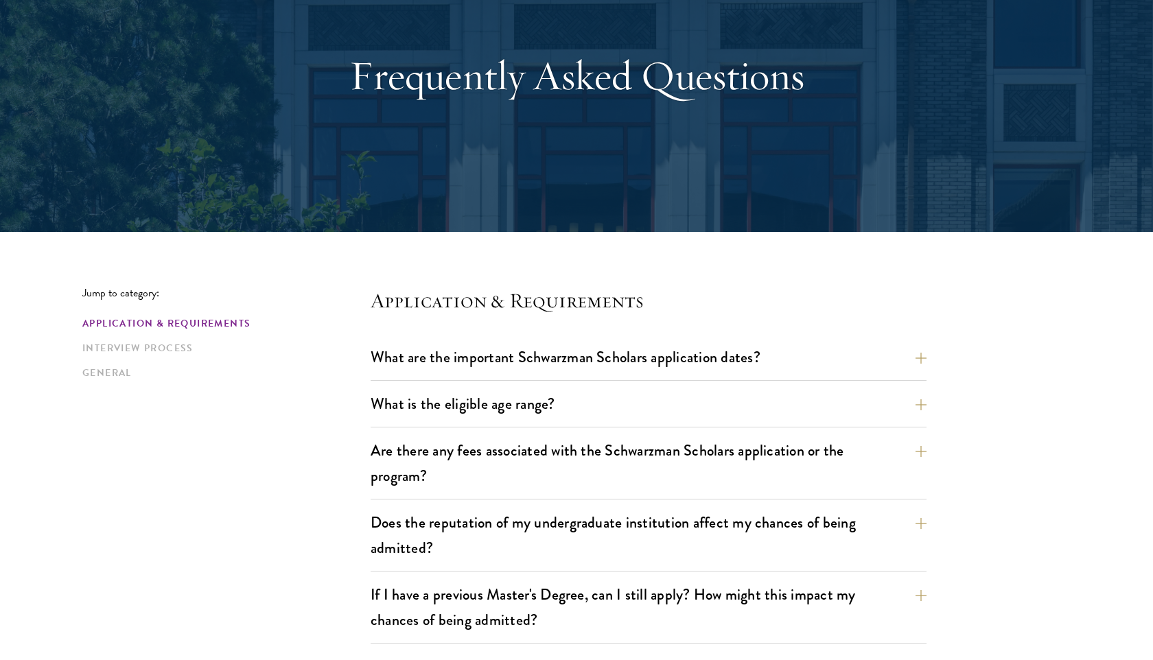
scroll to position [133, 0]
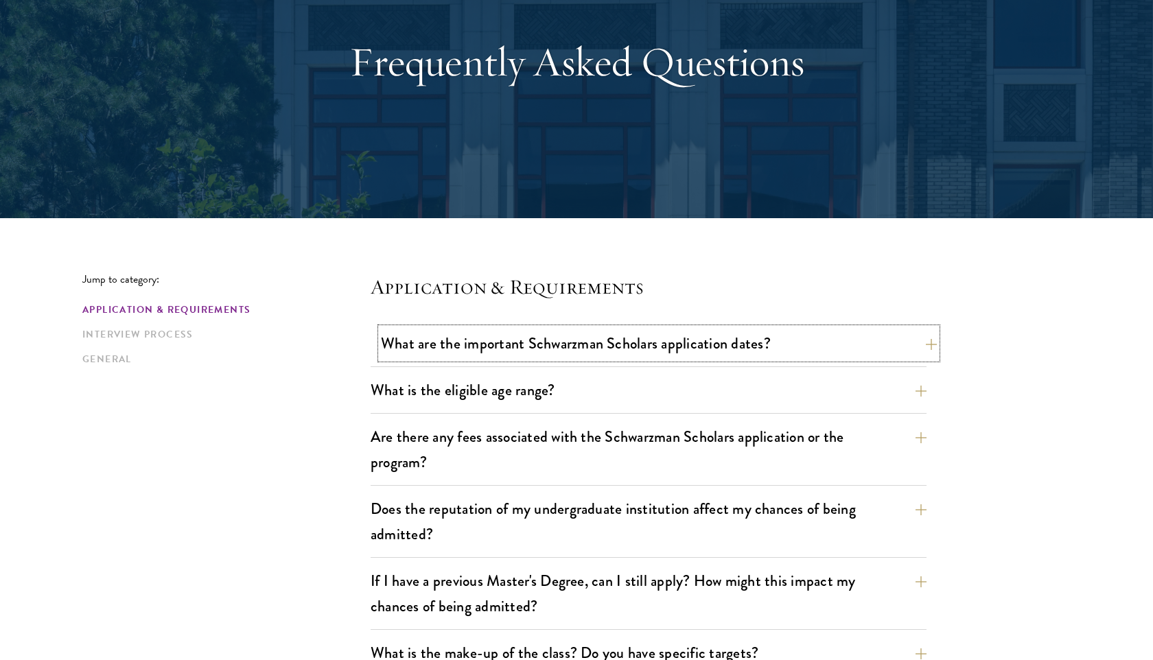
click at [630, 348] on button "What are the important Schwarzman Scholars application dates?" at bounding box center [659, 343] width 556 height 31
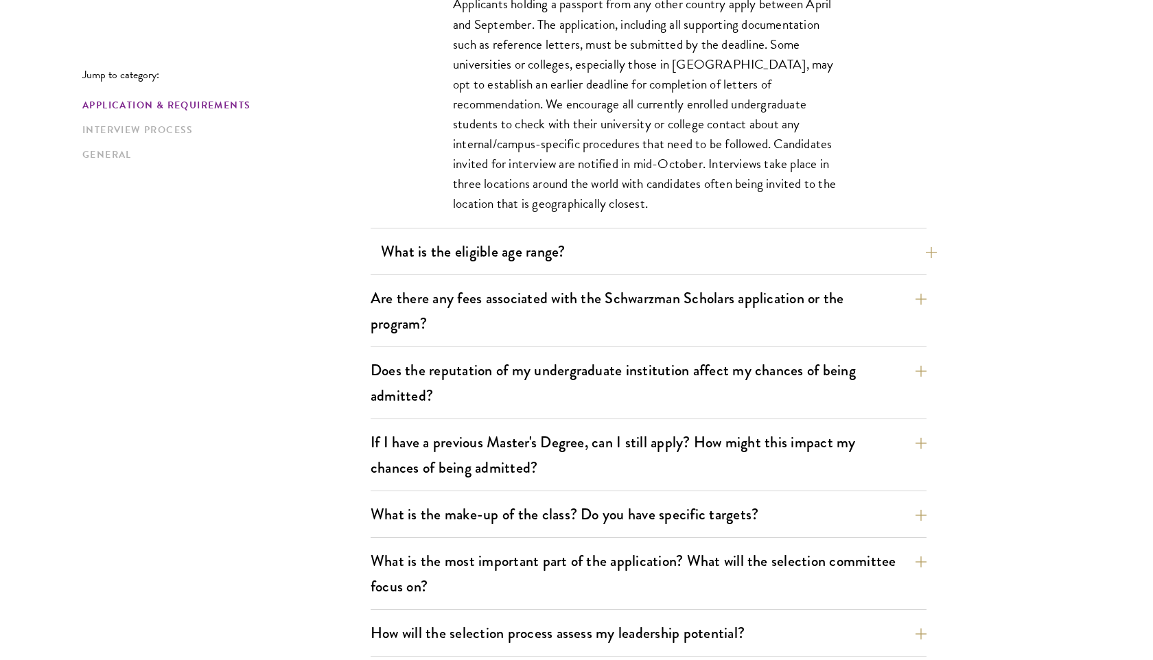
scroll to position [682, 0]
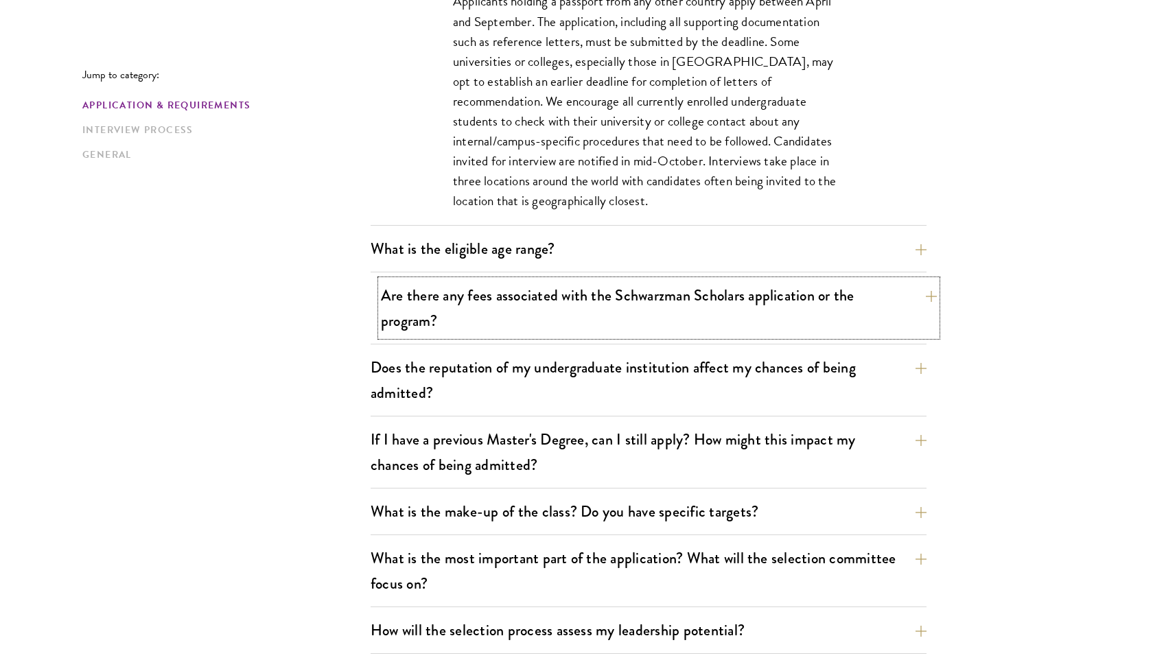
click at [610, 322] on button "Are there any fees associated with the Schwarzman Scholars application or the p…" at bounding box center [659, 308] width 556 height 56
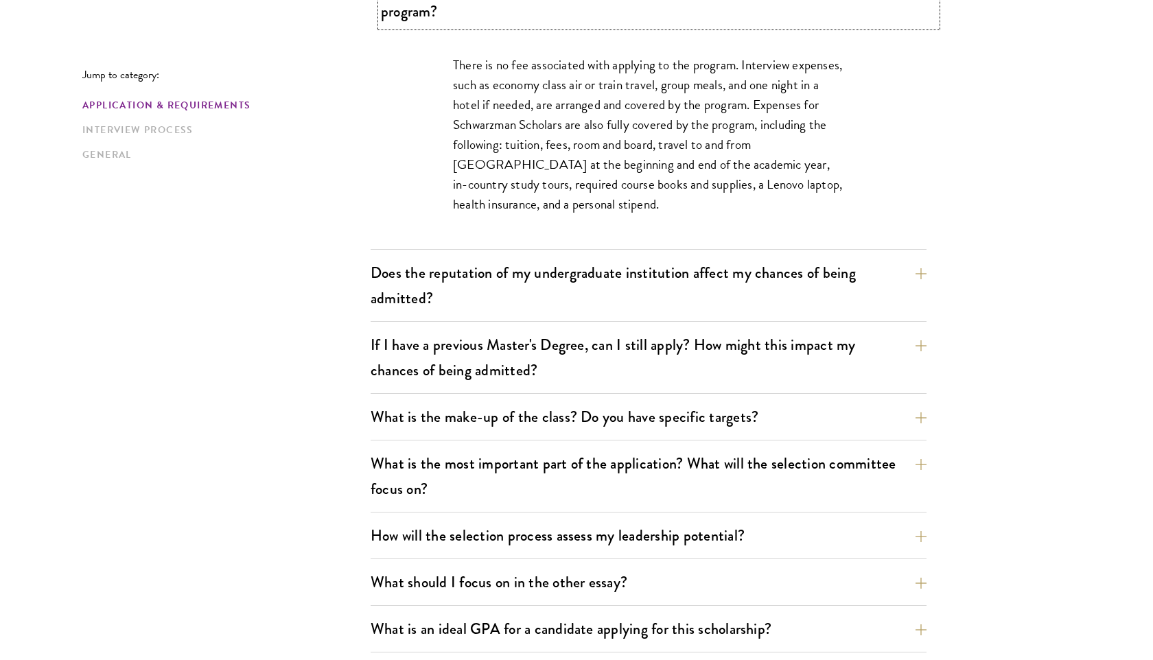
scroll to position [592, 0]
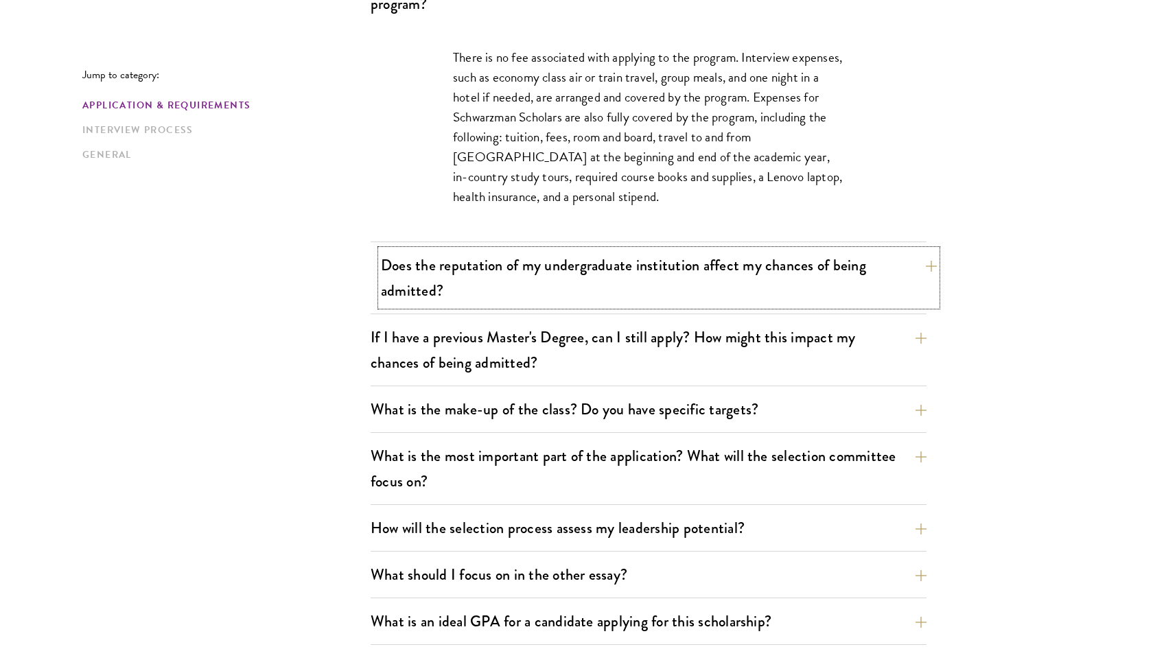
click at [609, 290] on button "Does the reputation of my undergraduate institution affect my chances of being …" at bounding box center [659, 278] width 556 height 56
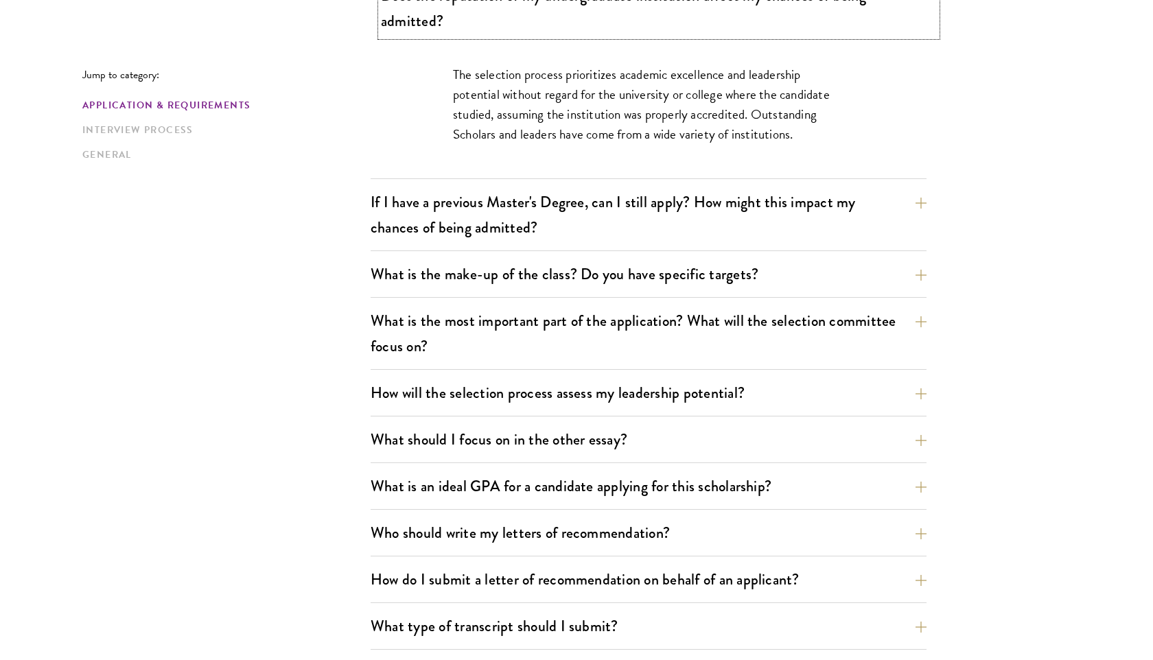
scroll to position [650, 0]
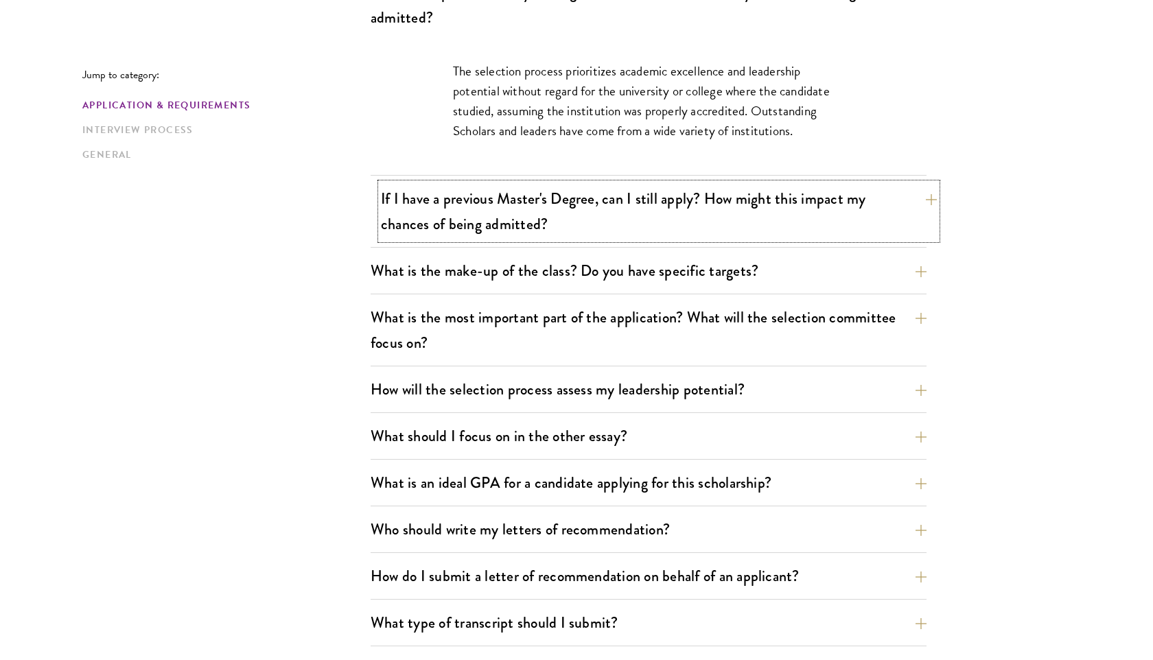
click at [616, 223] on button "If I have a previous Master's Degree, can I still apply? How might this impact …" at bounding box center [659, 211] width 556 height 56
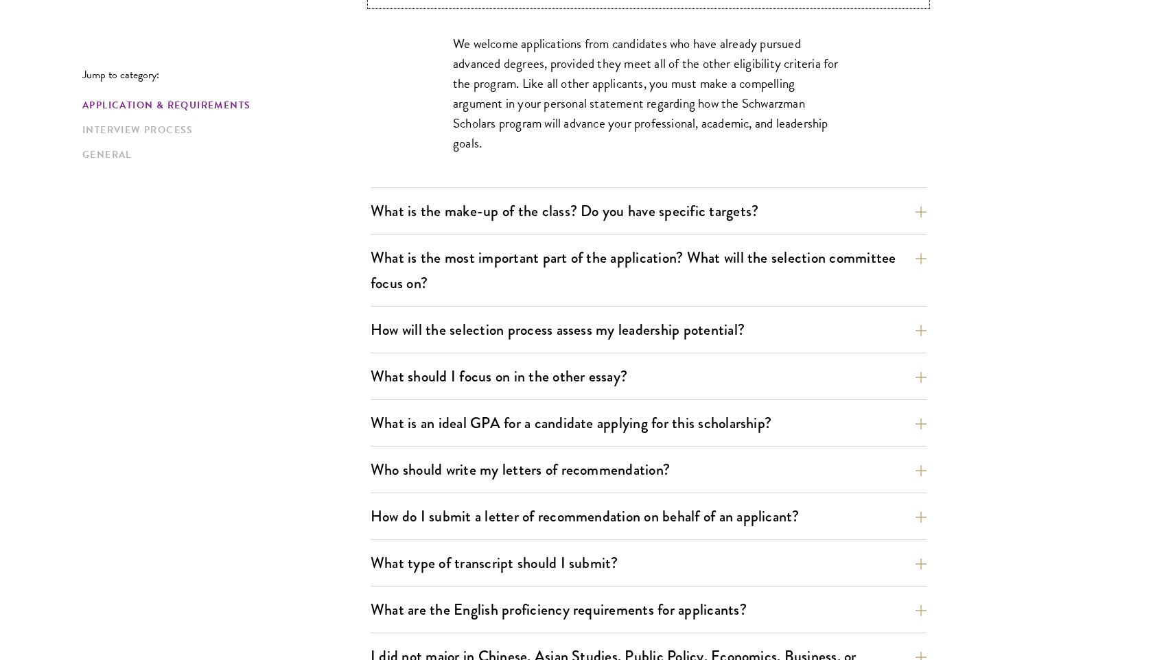
scroll to position [753, 0]
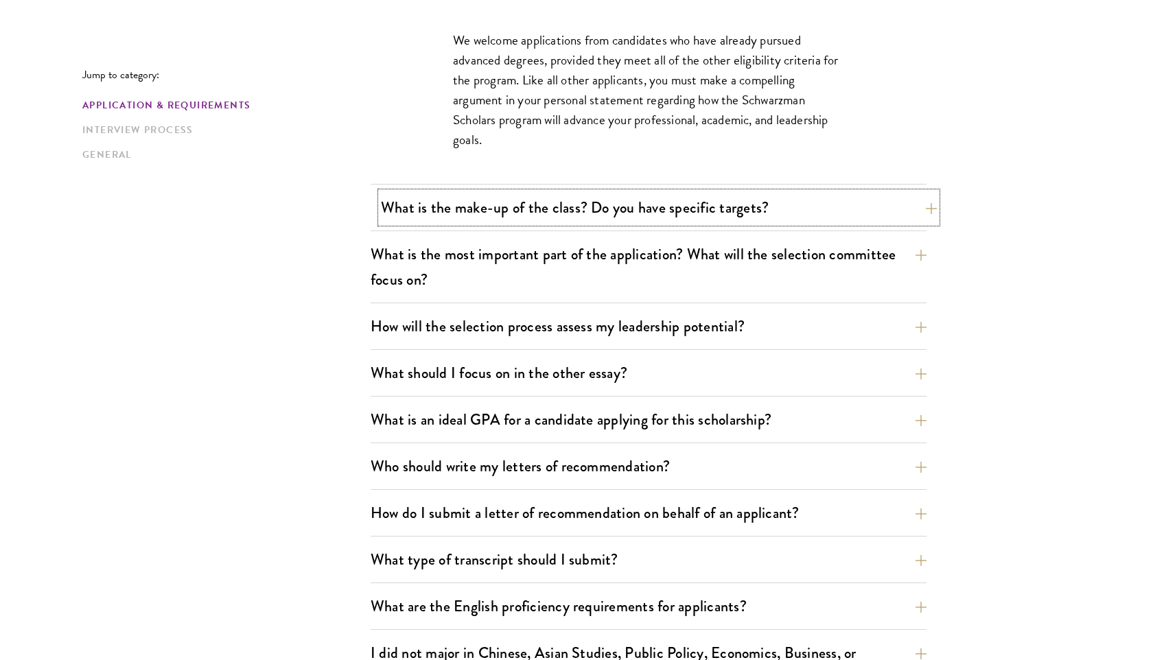
click at [611, 216] on button "What is the make-up of the class? Do you have specific targets?" at bounding box center [659, 207] width 556 height 31
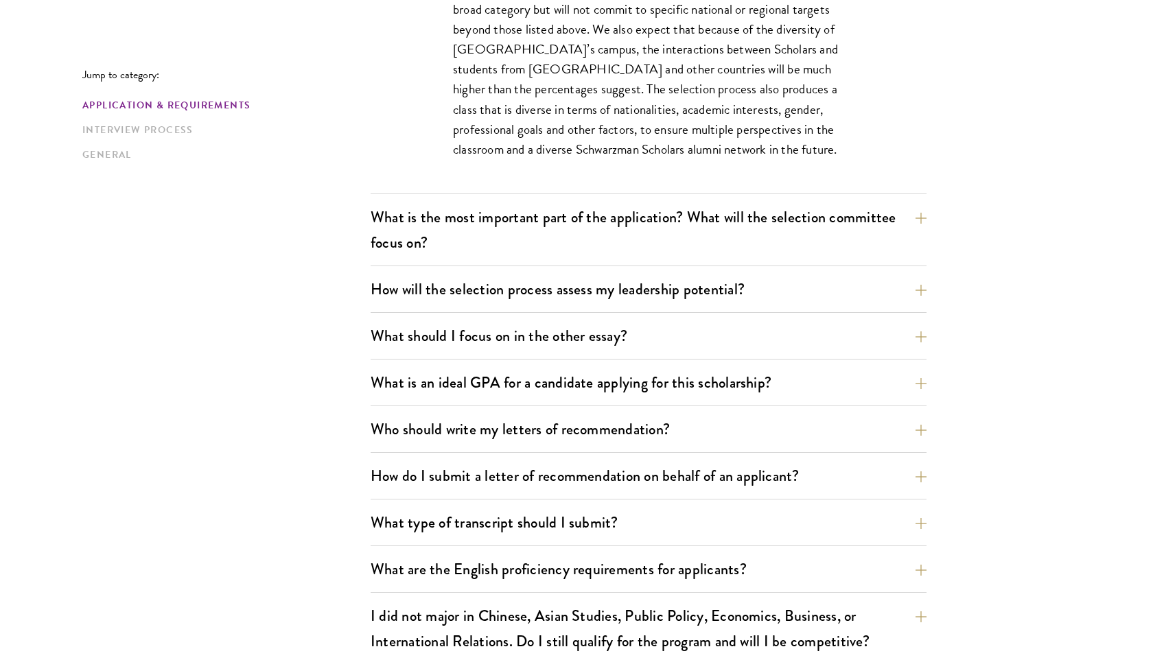
scroll to position [894, 0]
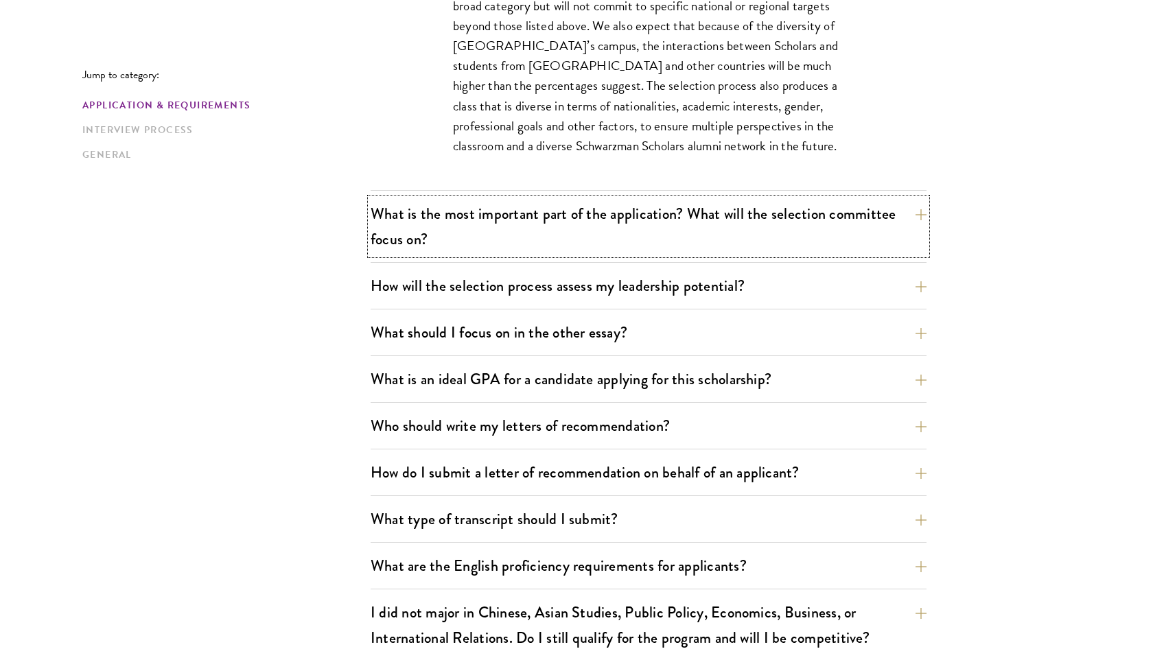
click at [611, 216] on button "What is the most important part of the application? What will the selection com…" at bounding box center [649, 226] width 556 height 56
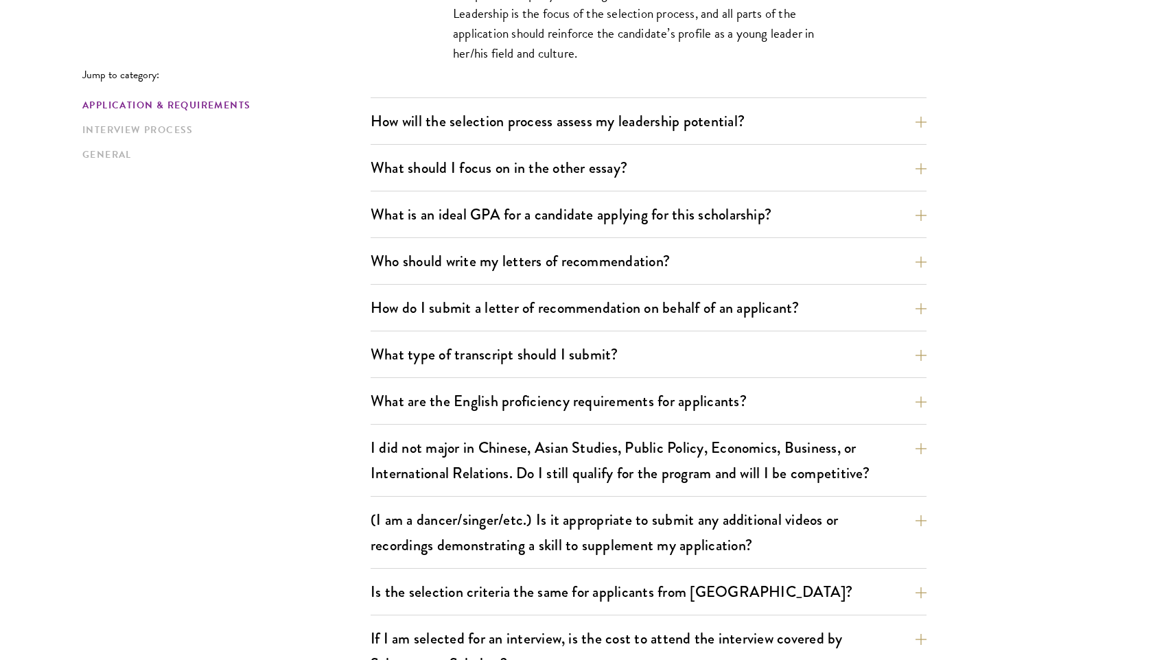
scroll to position [981, 0]
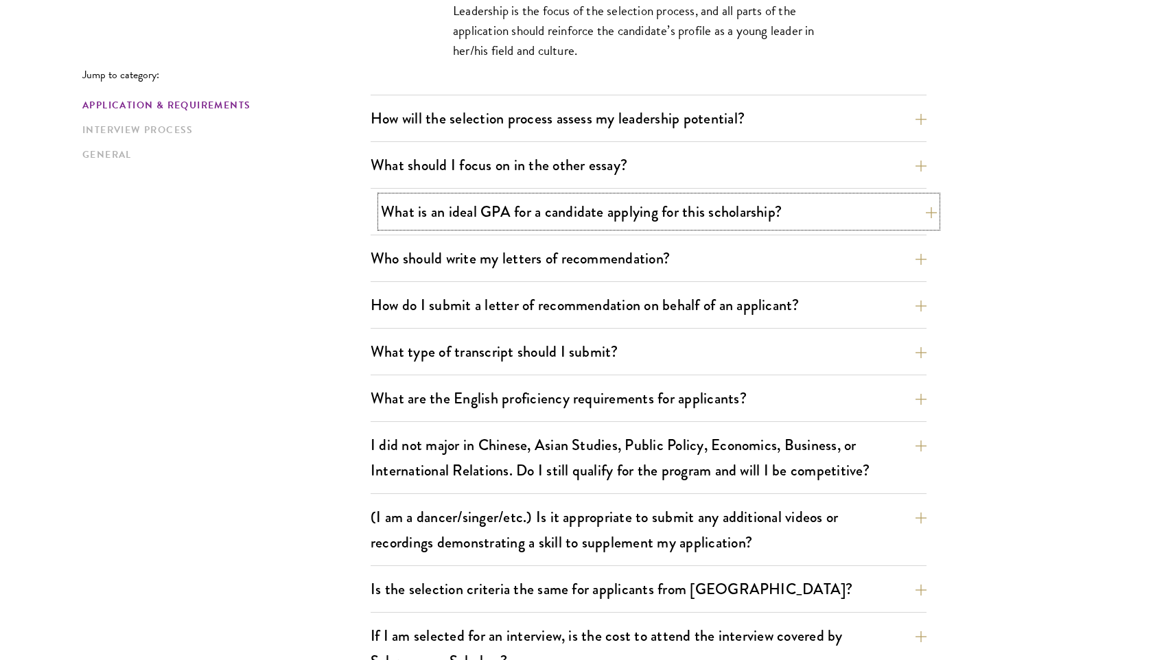
click at [610, 218] on button "What is an ideal GPA for a candidate applying for this scholarship?" at bounding box center [659, 211] width 556 height 31
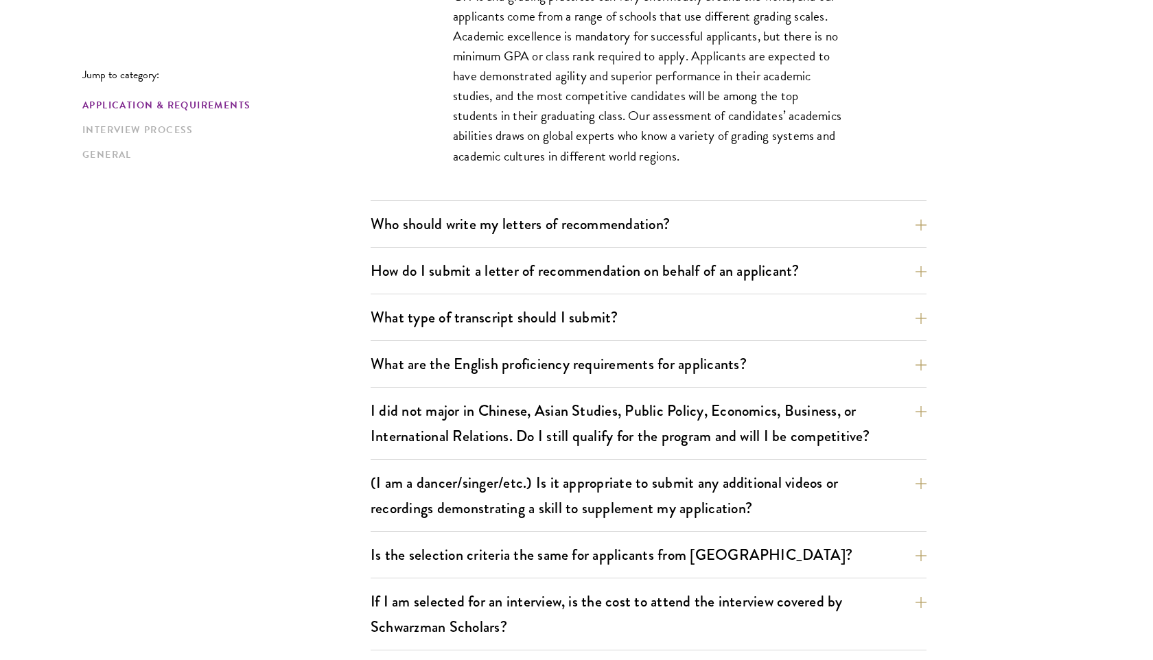
scroll to position [1061, 0]
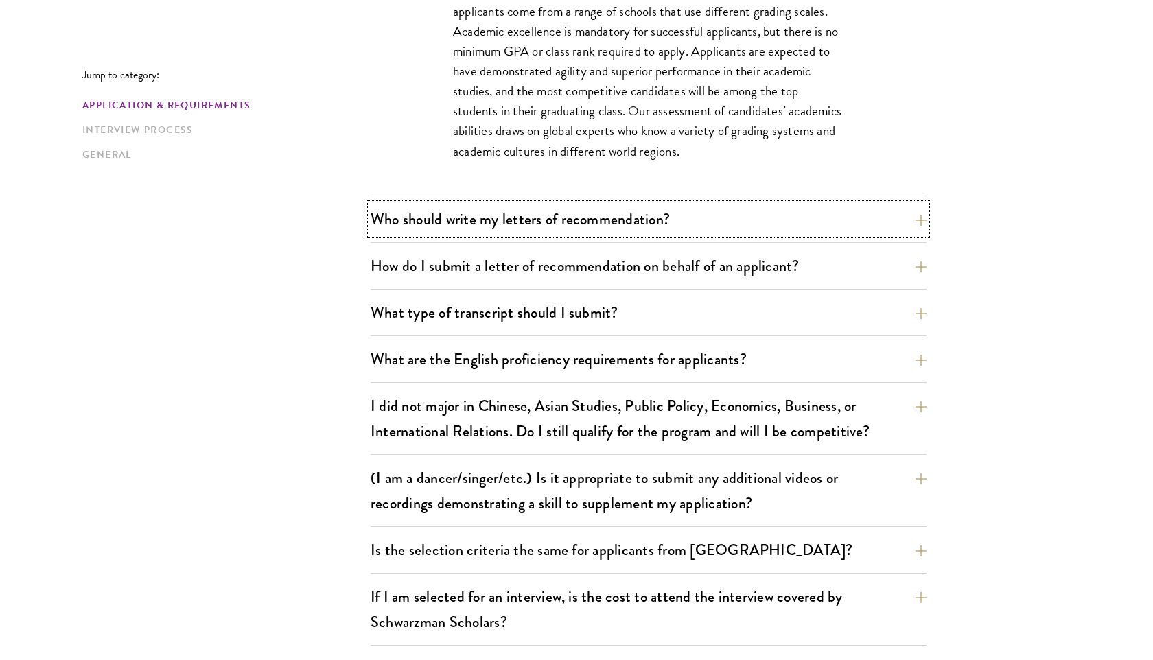
click at [610, 218] on button "Who should write my letters of recommendation?" at bounding box center [649, 219] width 556 height 31
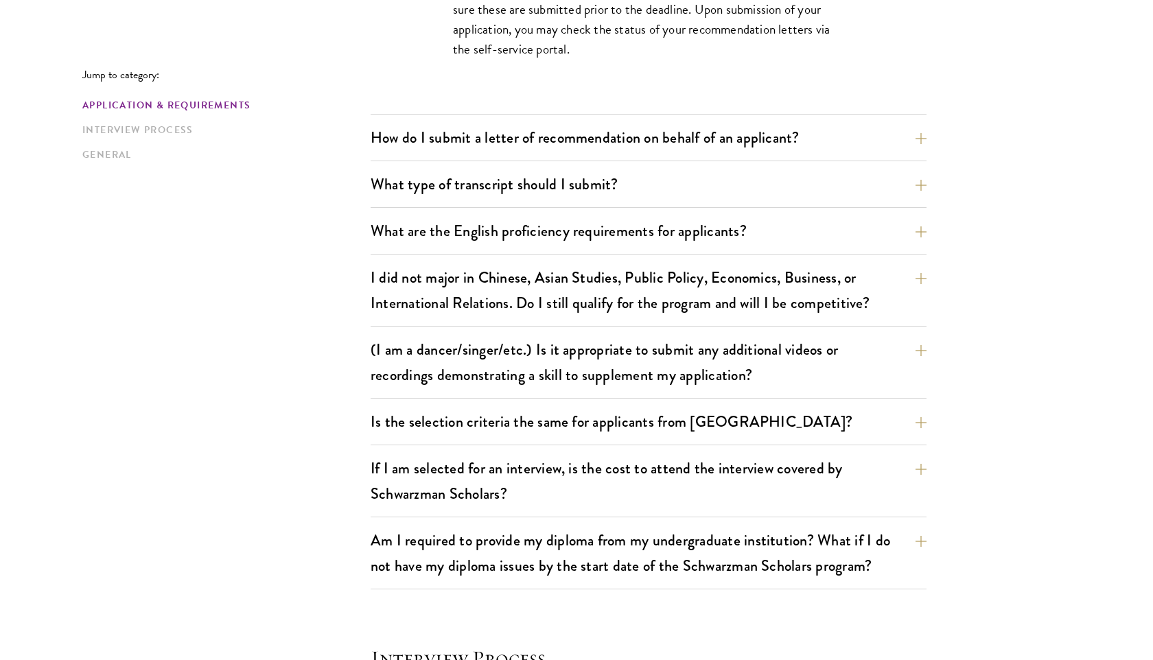
scroll to position [1576, 0]
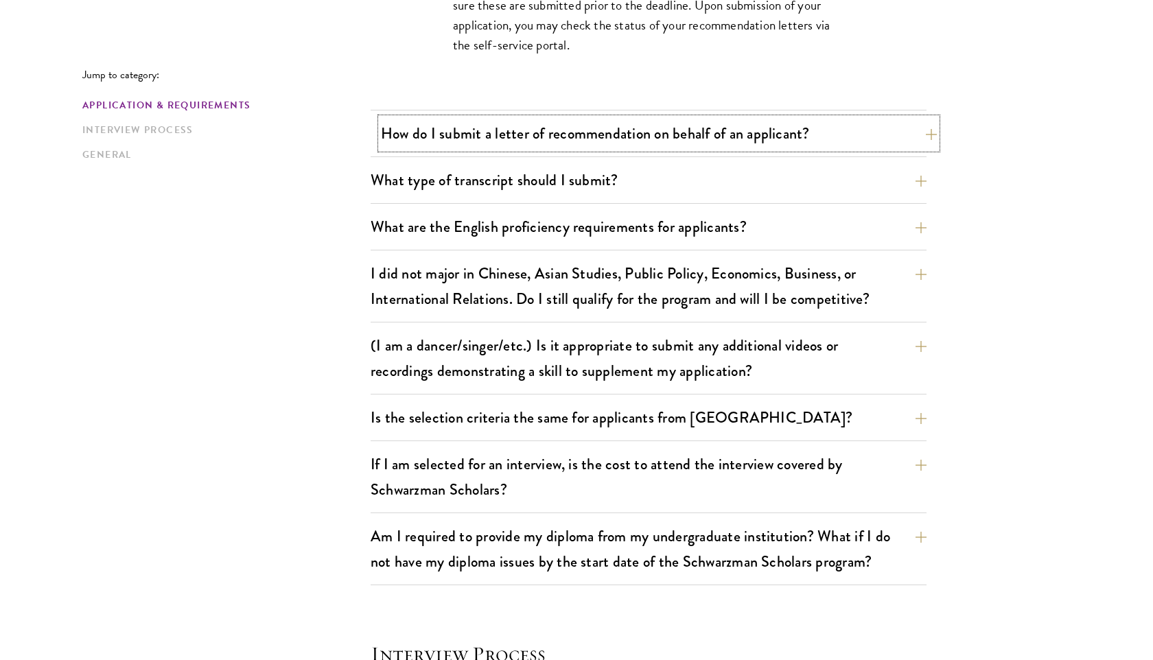
click at [614, 146] on button "How do I submit a letter of recommendation on behalf of an applicant?" at bounding box center [659, 133] width 556 height 31
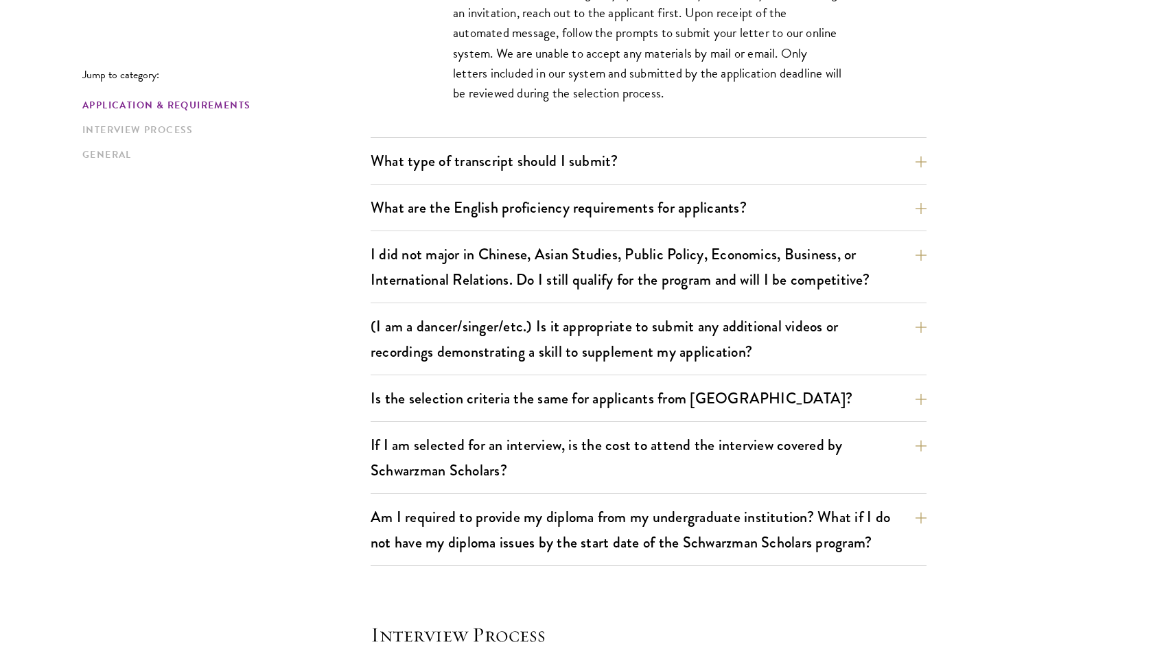
scroll to position [1255, 0]
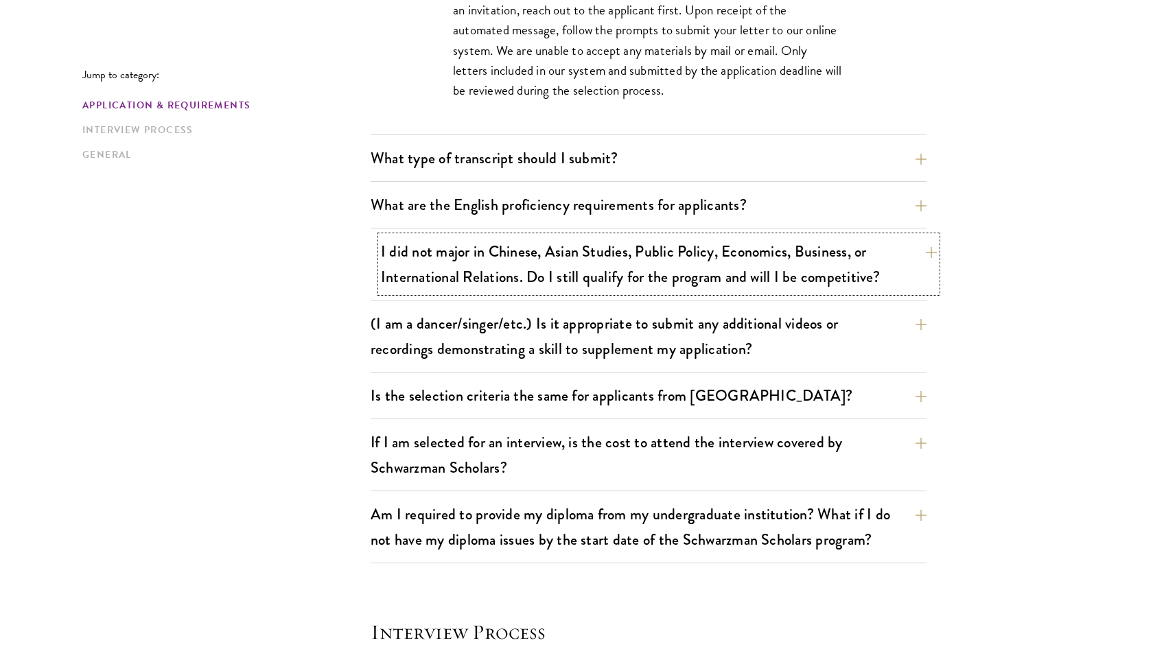
click at [613, 272] on button "I did not major in Chinese, Asian Studies, Public Policy, Economics, Business, …" at bounding box center [659, 264] width 556 height 56
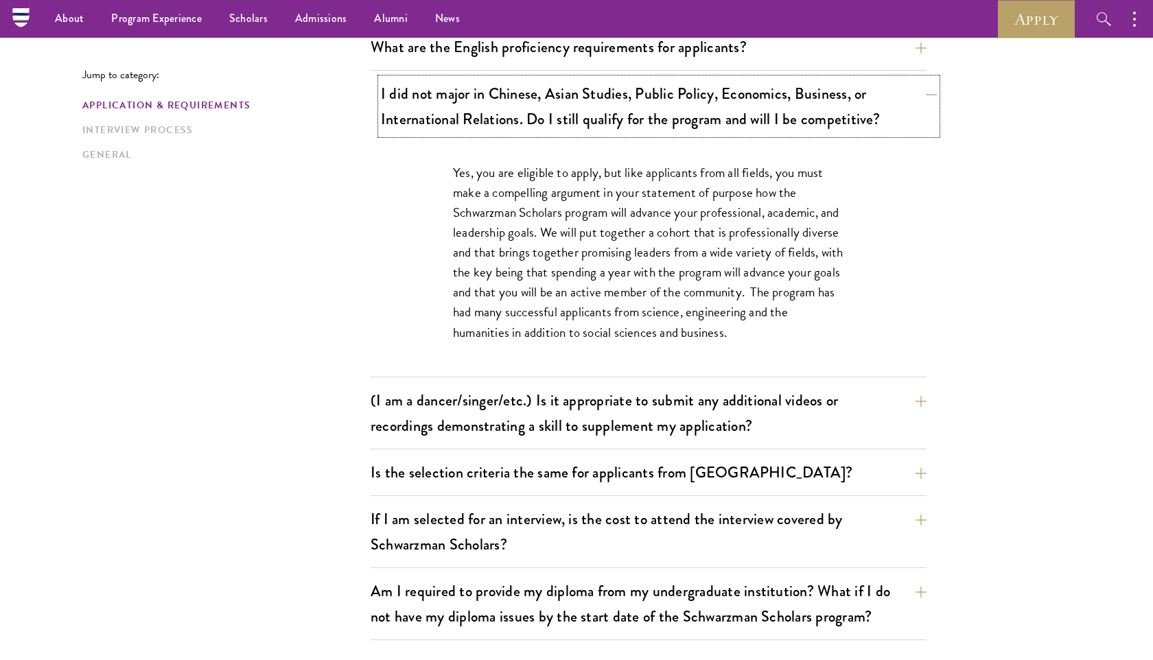
scroll to position [1133, 0]
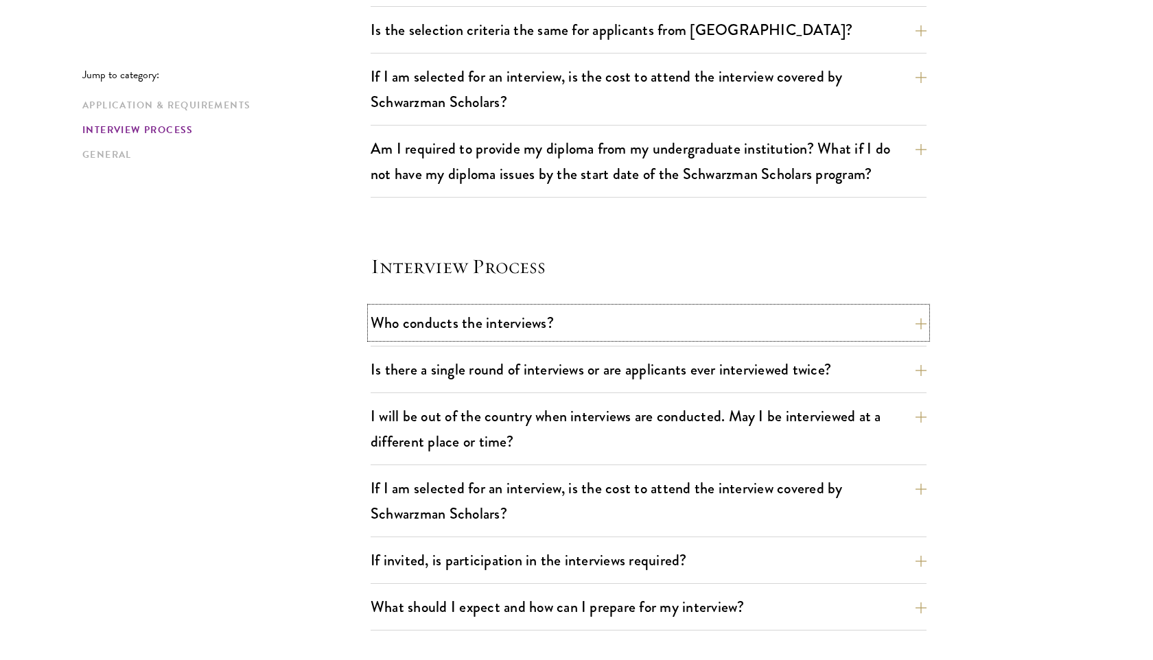
click at [597, 332] on button "Who conducts the interviews?" at bounding box center [649, 323] width 556 height 31
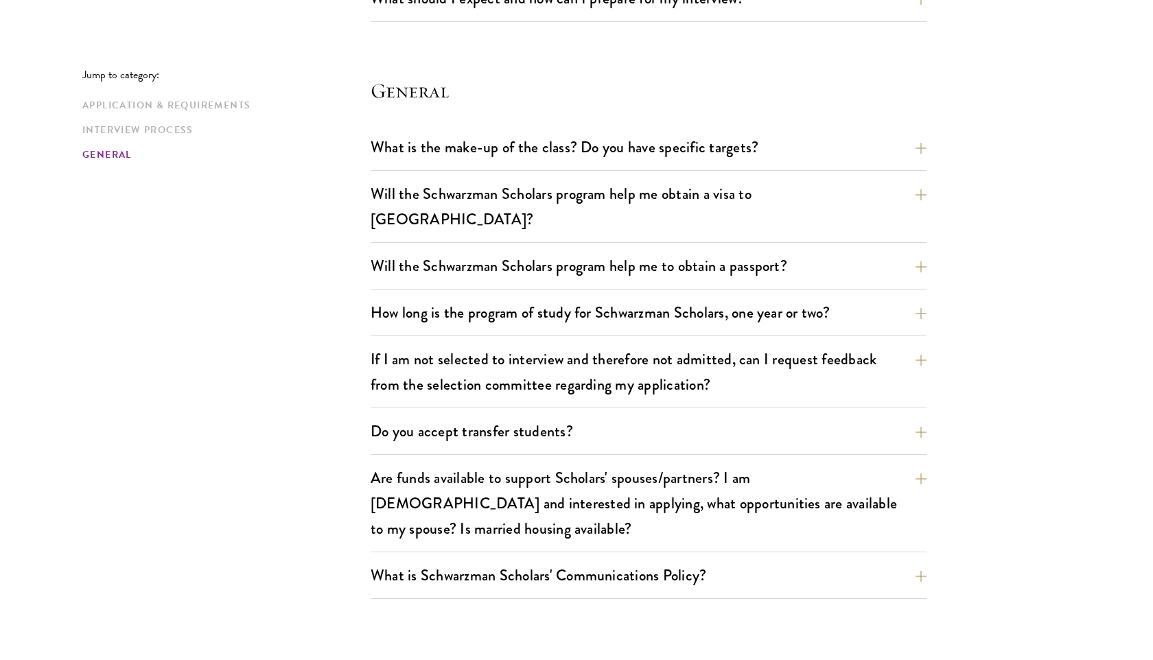
scroll to position [2073, 0]
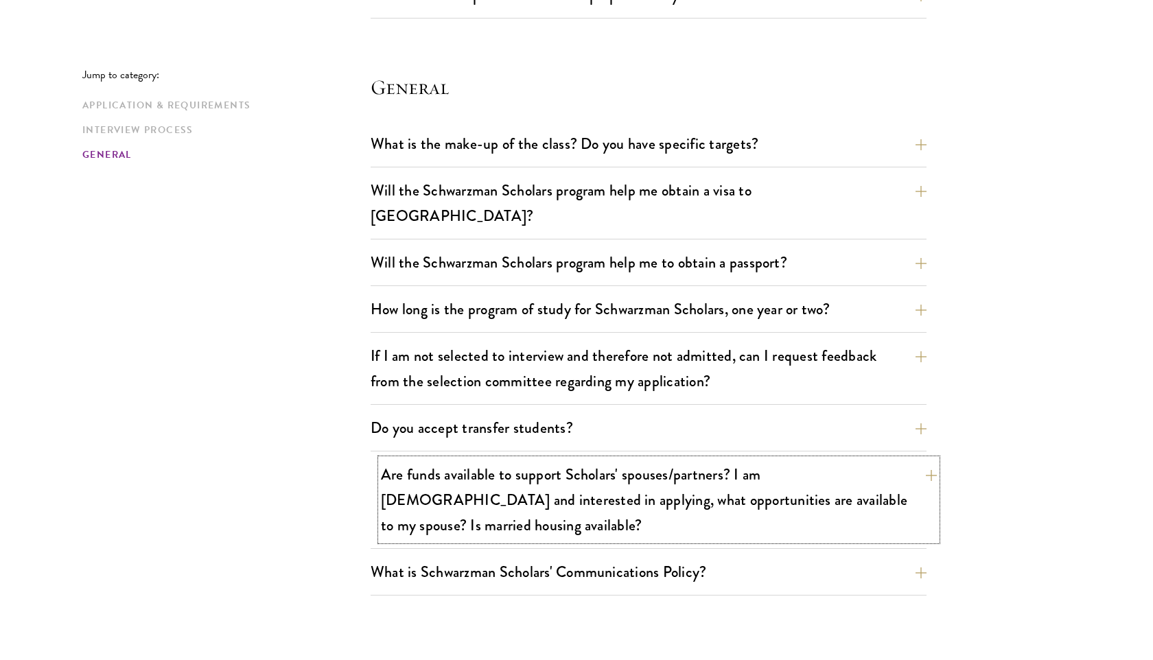
click at [595, 459] on button "Are funds available to support Scholars' spouses/partners? I am [DEMOGRAPHIC_DA…" at bounding box center [659, 500] width 556 height 82
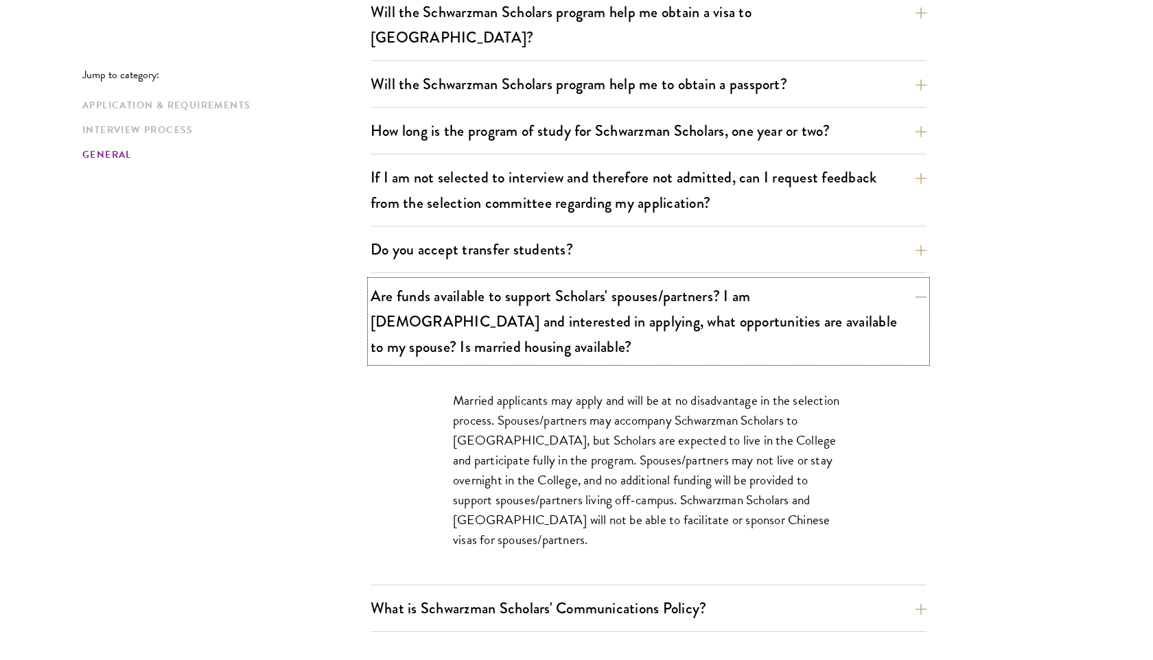
scroll to position [2142, 0]
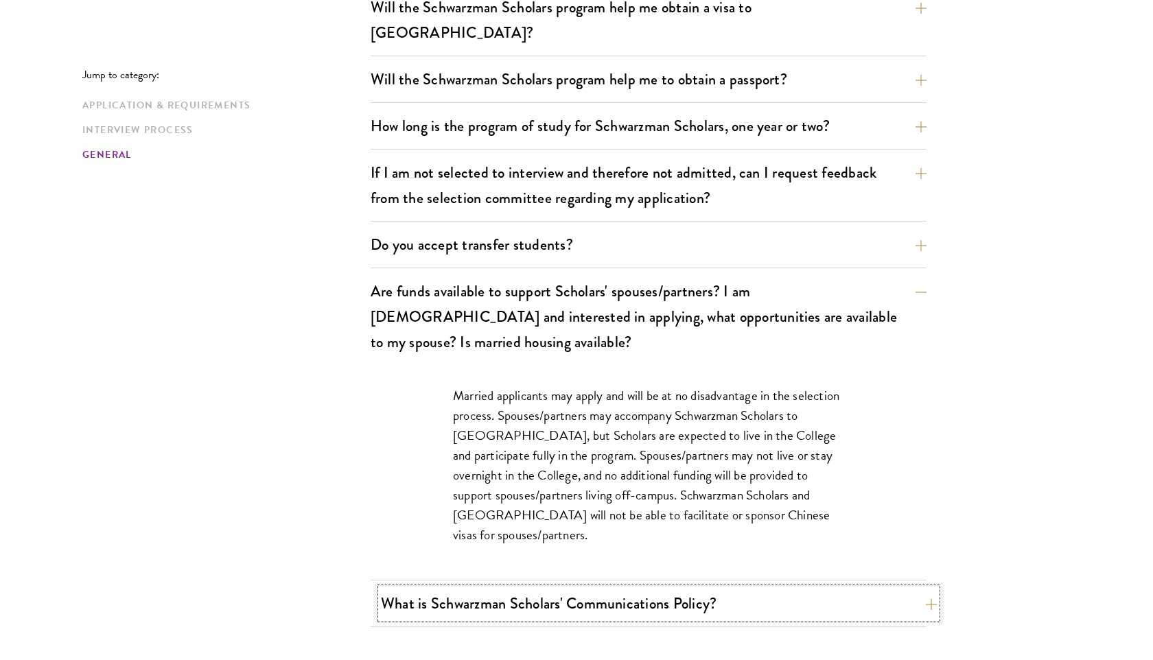
click at [595, 588] on button "What is Schwarzman Scholars' Communications Policy?" at bounding box center [659, 603] width 556 height 31
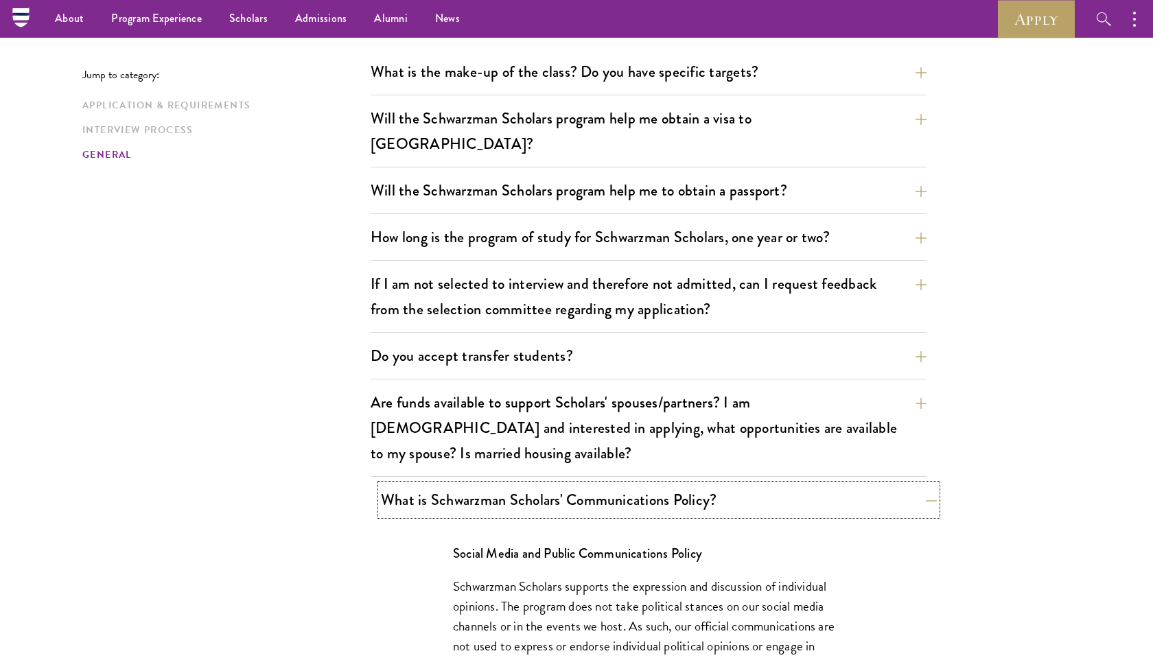
scroll to position [2026, 0]
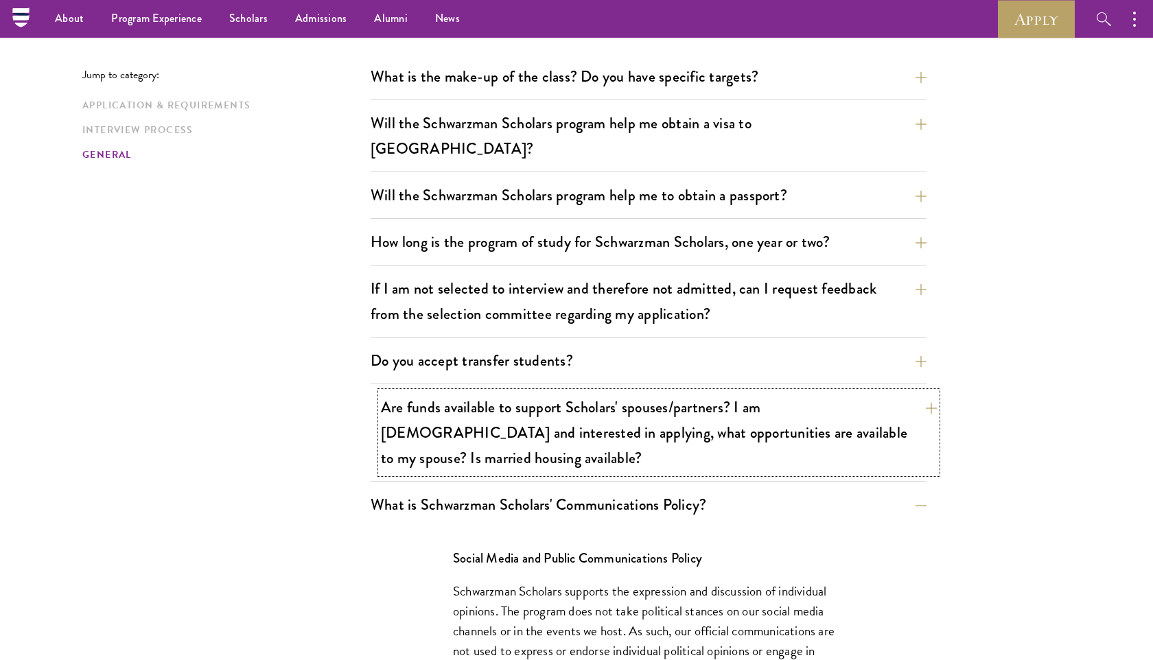
click at [625, 408] on button "Are funds available to support Scholars' spouses/partners? I am [DEMOGRAPHIC_DA…" at bounding box center [659, 433] width 556 height 82
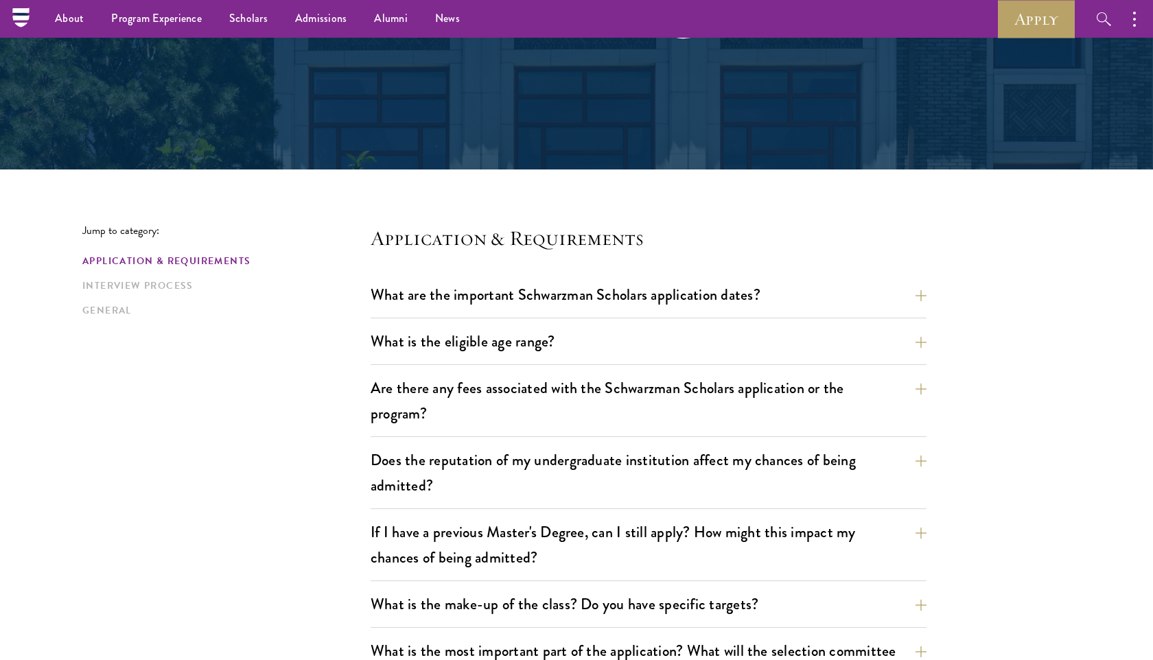
scroll to position [0, 0]
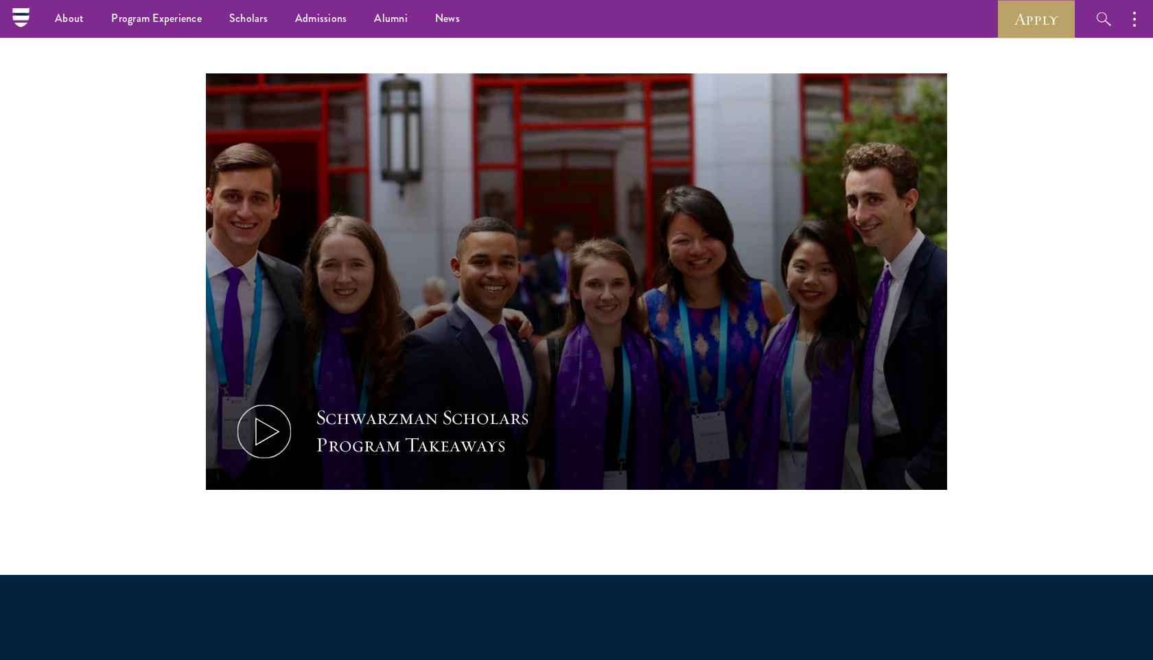
scroll to position [20083, 0]
click at [263, 424] on icon at bounding box center [264, 432] width 62 height 62
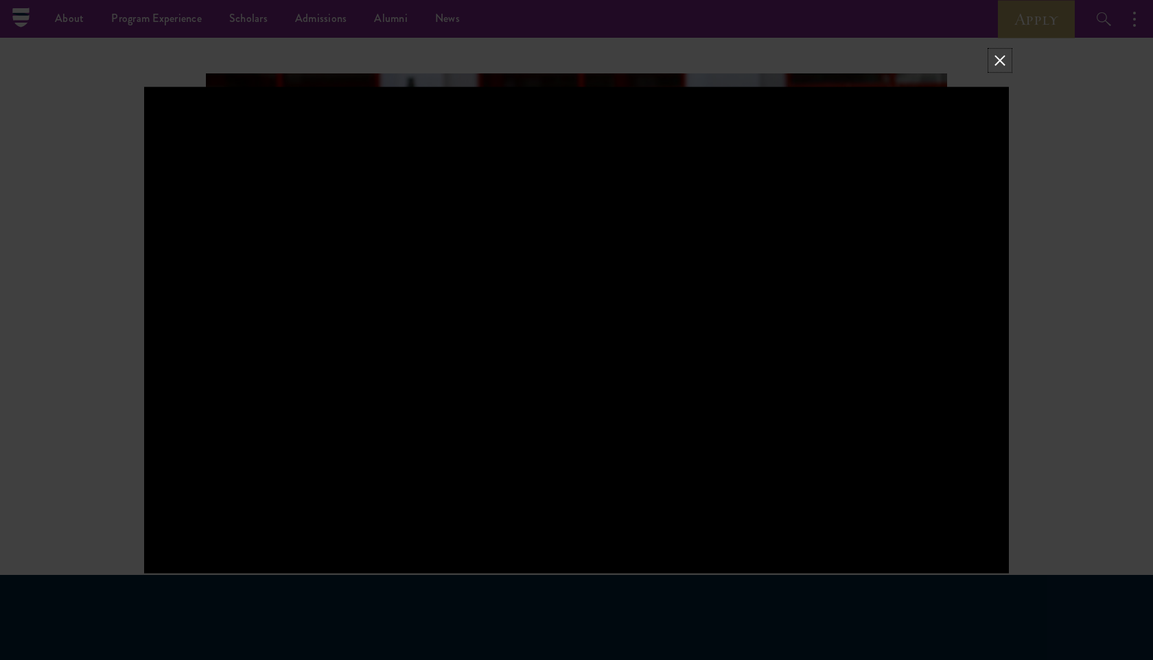
click at [1002, 64] on button at bounding box center [1000, 60] width 18 height 18
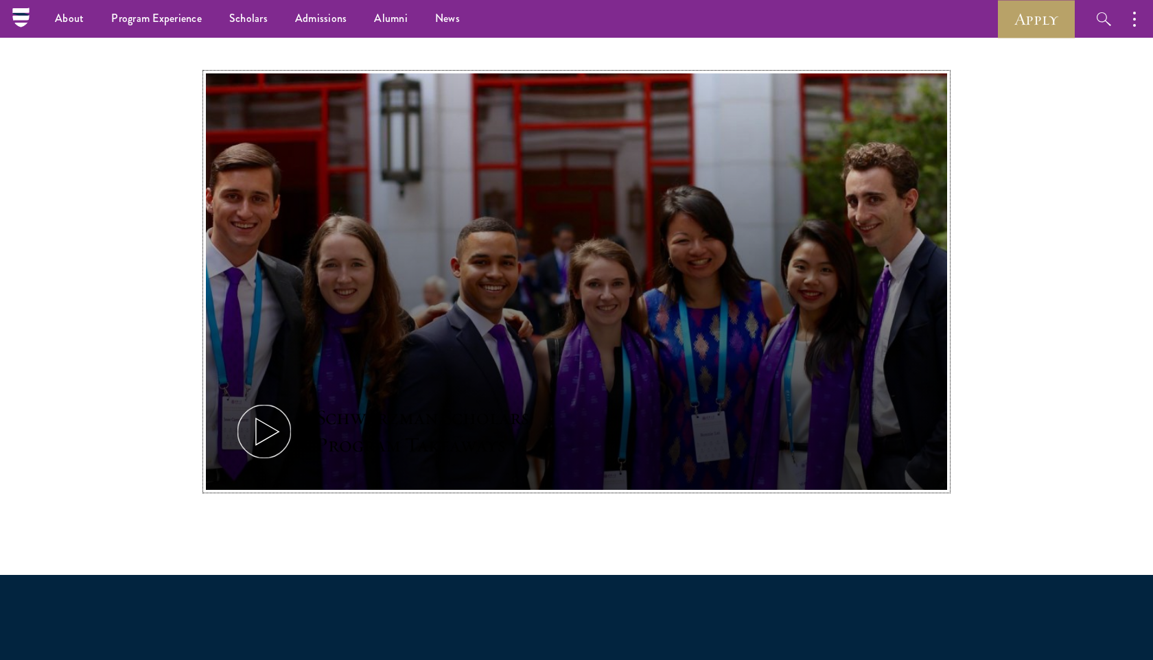
click at [277, 424] on icon at bounding box center [264, 432] width 62 height 62
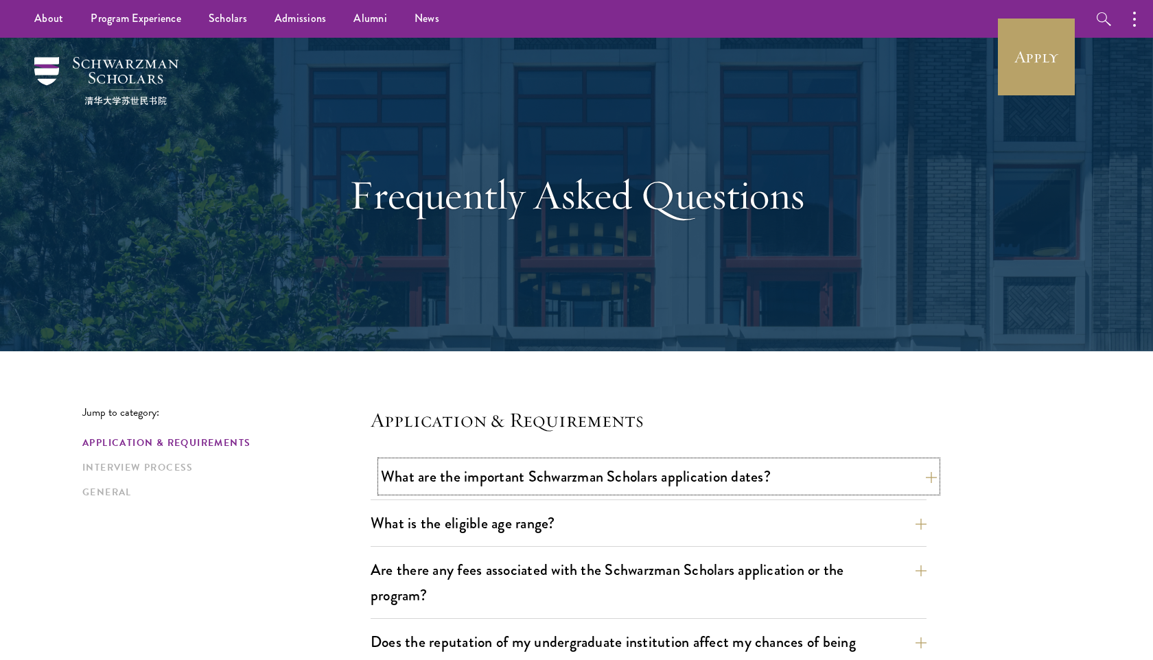
click at [759, 481] on button "What are the important Schwarzman Scholars application dates?" at bounding box center [659, 476] width 556 height 31
